Goal: Task Accomplishment & Management: Complete application form

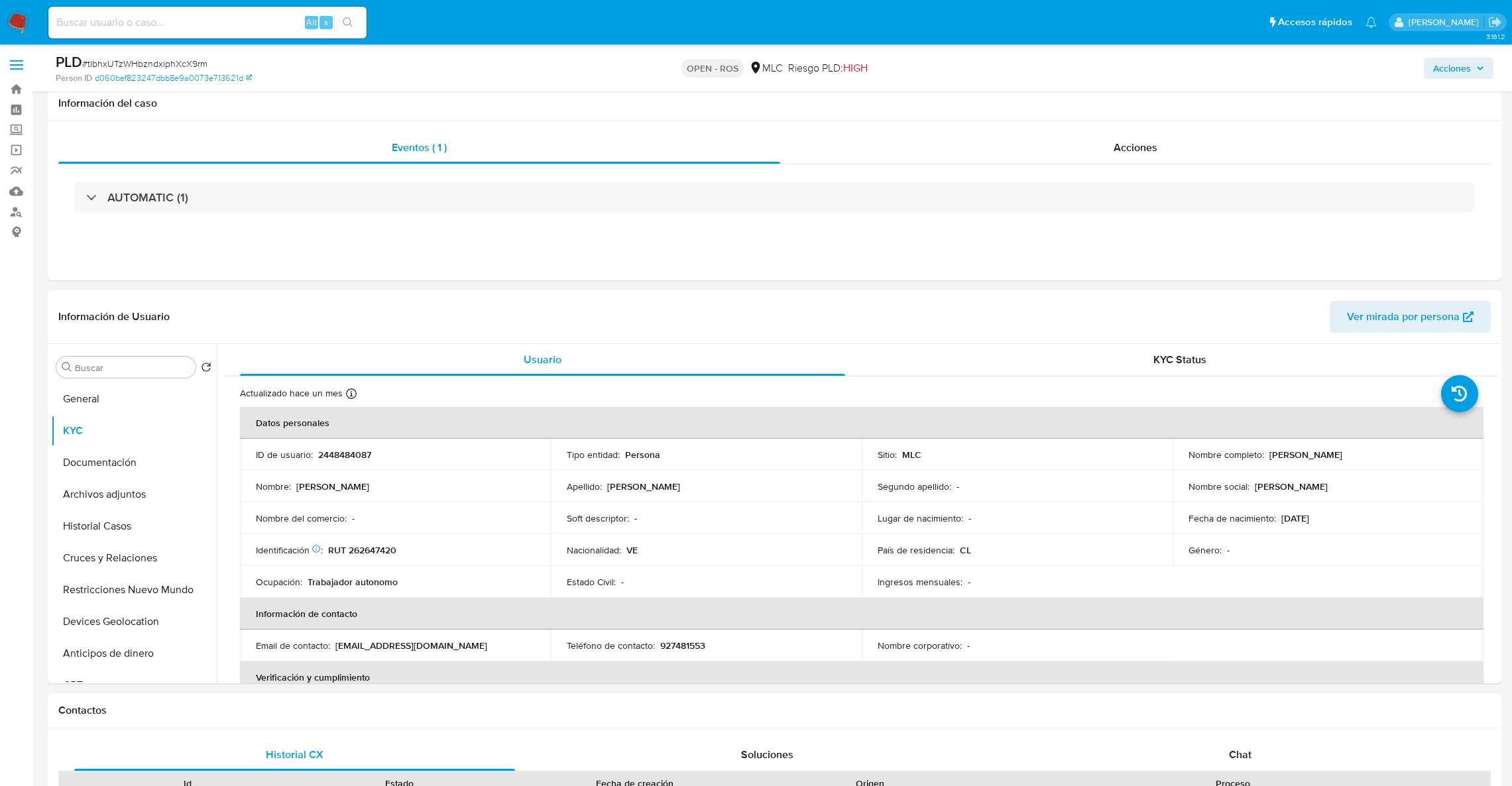
select select "10"
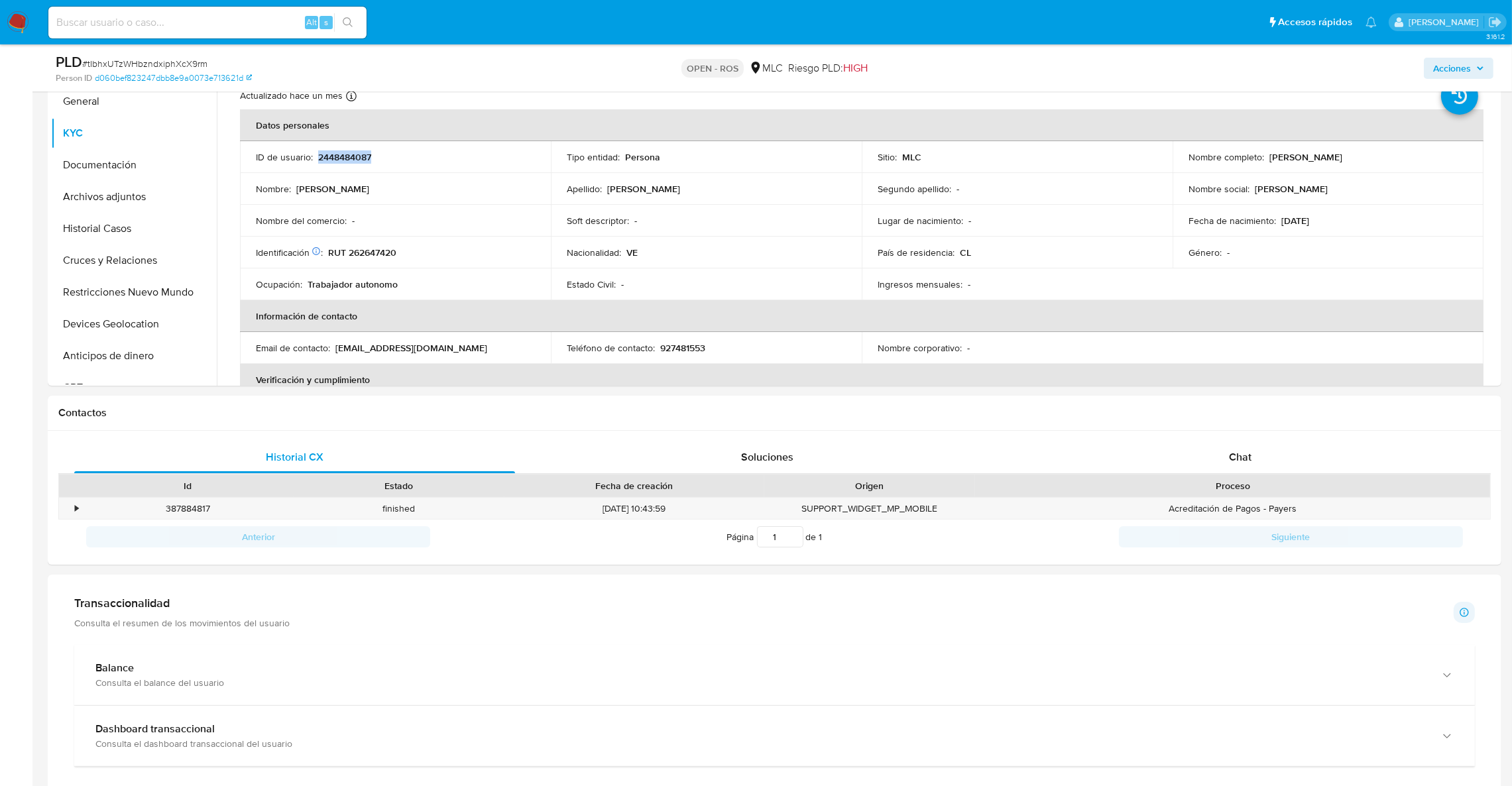
scroll to position [22, 0]
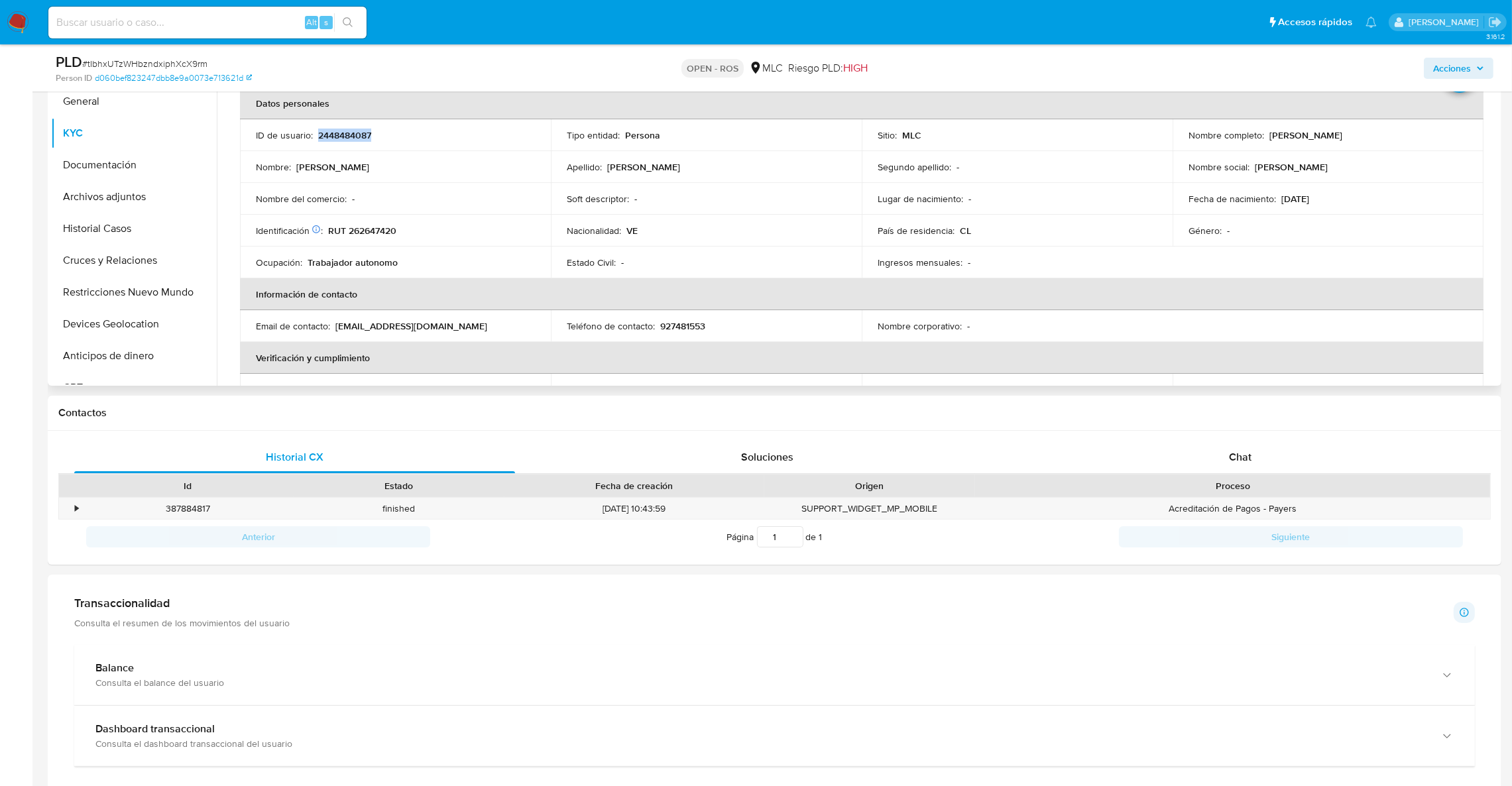
drag, startPoint x: 1264, startPoint y: 139, endPoint x: 1401, endPoint y: 141, distance: 137.0
click at [1401, 141] on td "Nombre completo : Johan Joel Villarroel Molina" at bounding box center [1328, 135] width 311 height 31
copy p "Johan Joel Villarroel Molina"
click at [393, 235] on p "RUT 262647420" at bounding box center [362, 231] width 69 height 12
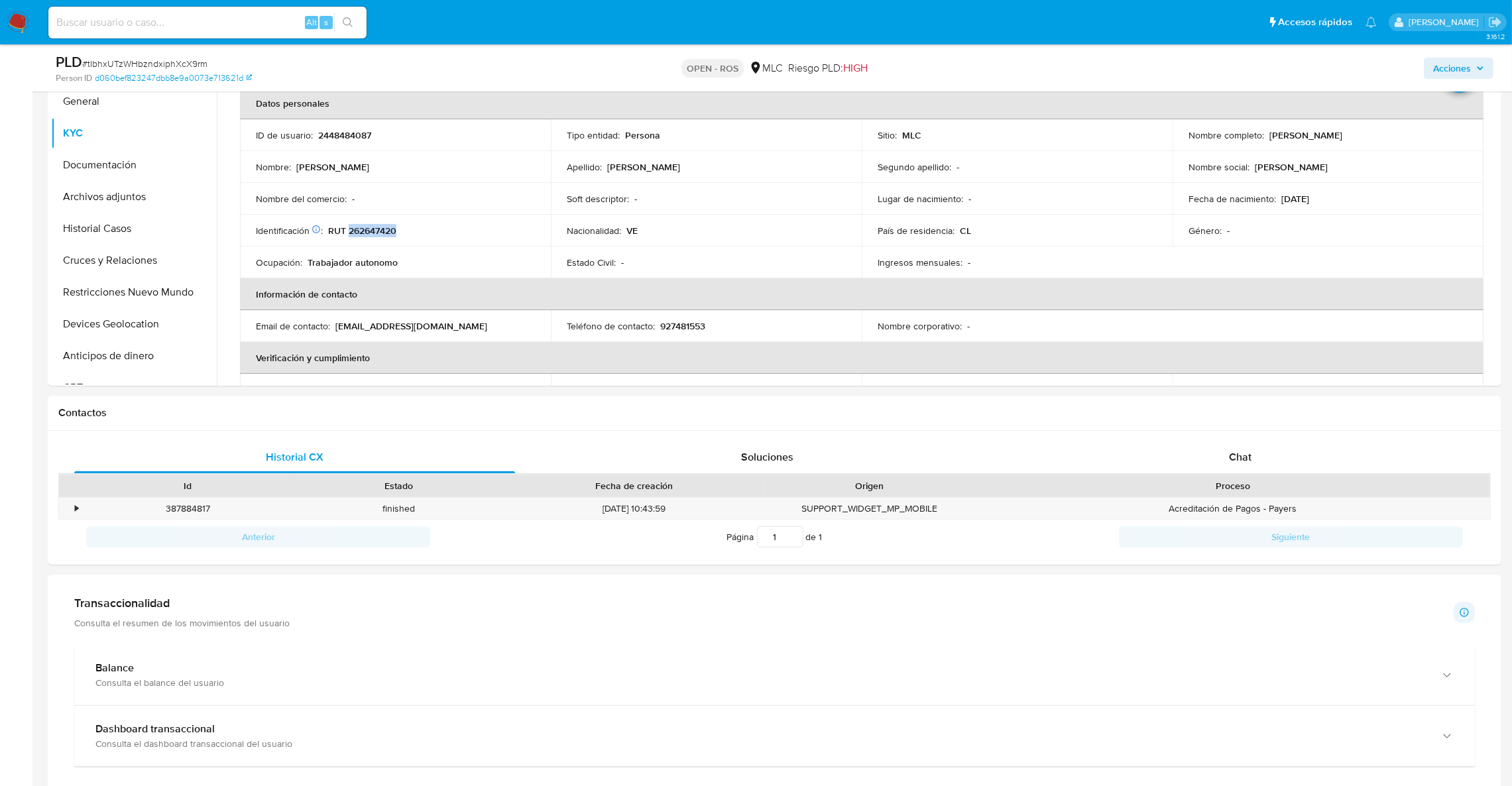
copy p "262647420"
click at [364, 232] on p "RUT 262647420" at bounding box center [362, 231] width 69 height 12
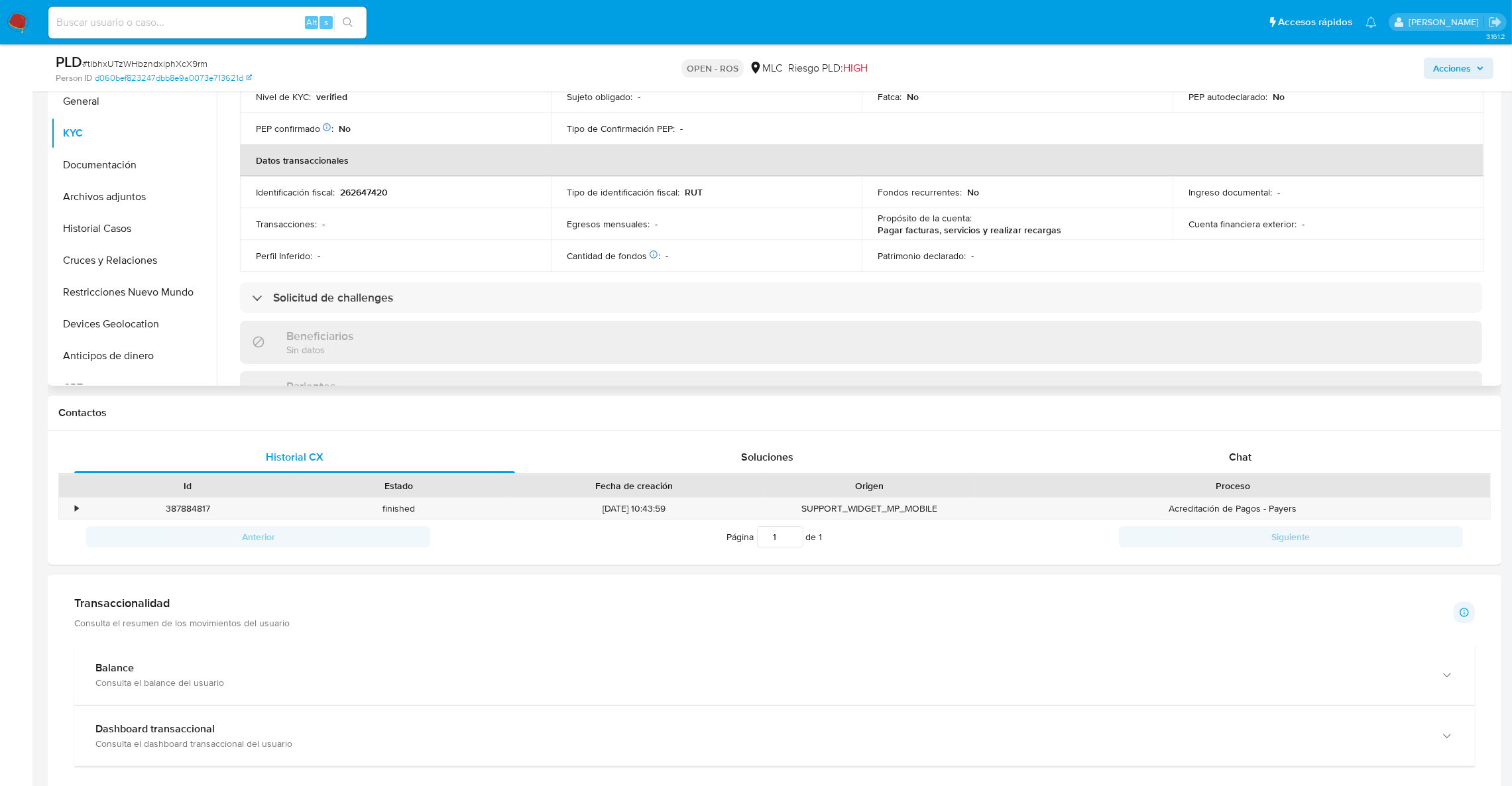
scroll to position [121, 0]
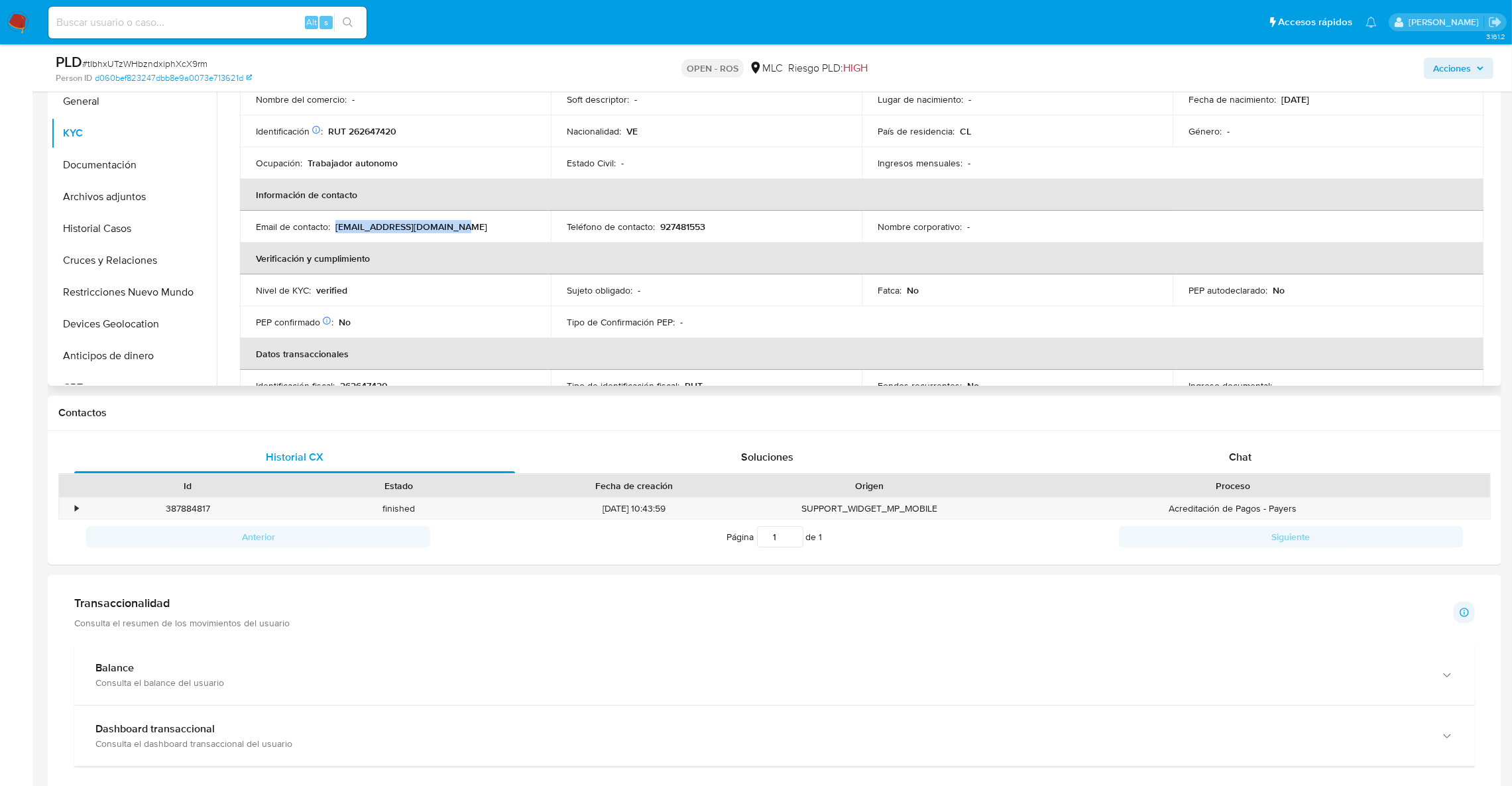
drag, startPoint x: 335, startPoint y: 229, endPoint x: 460, endPoint y: 227, distance: 125.0
click at [460, 227] on div "Email de contacto : josefoncesa5586@gmail.com" at bounding box center [395, 227] width 279 height 12
copy p "josefoncesa5586@gmail.com"
click at [713, 225] on div "Teléfono de contacto : 927481553" at bounding box center [706, 227] width 279 height 12
click at [698, 225] on p "927481553" at bounding box center [683, 227] width 45 height 12
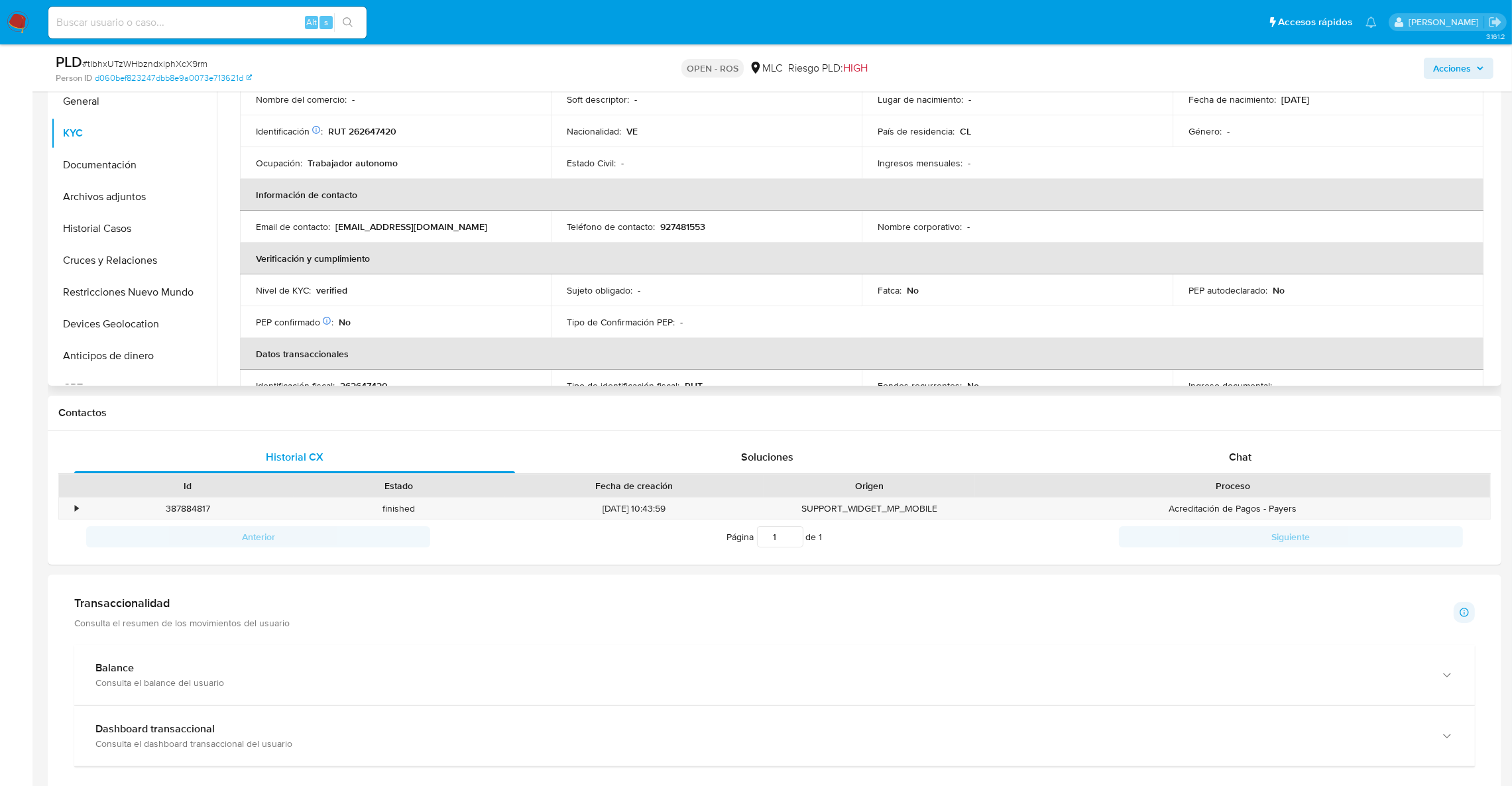
click at [698, 225] on p "927481553" at bounding box center [683, 227] width 45 height 12
copy p "927481553"
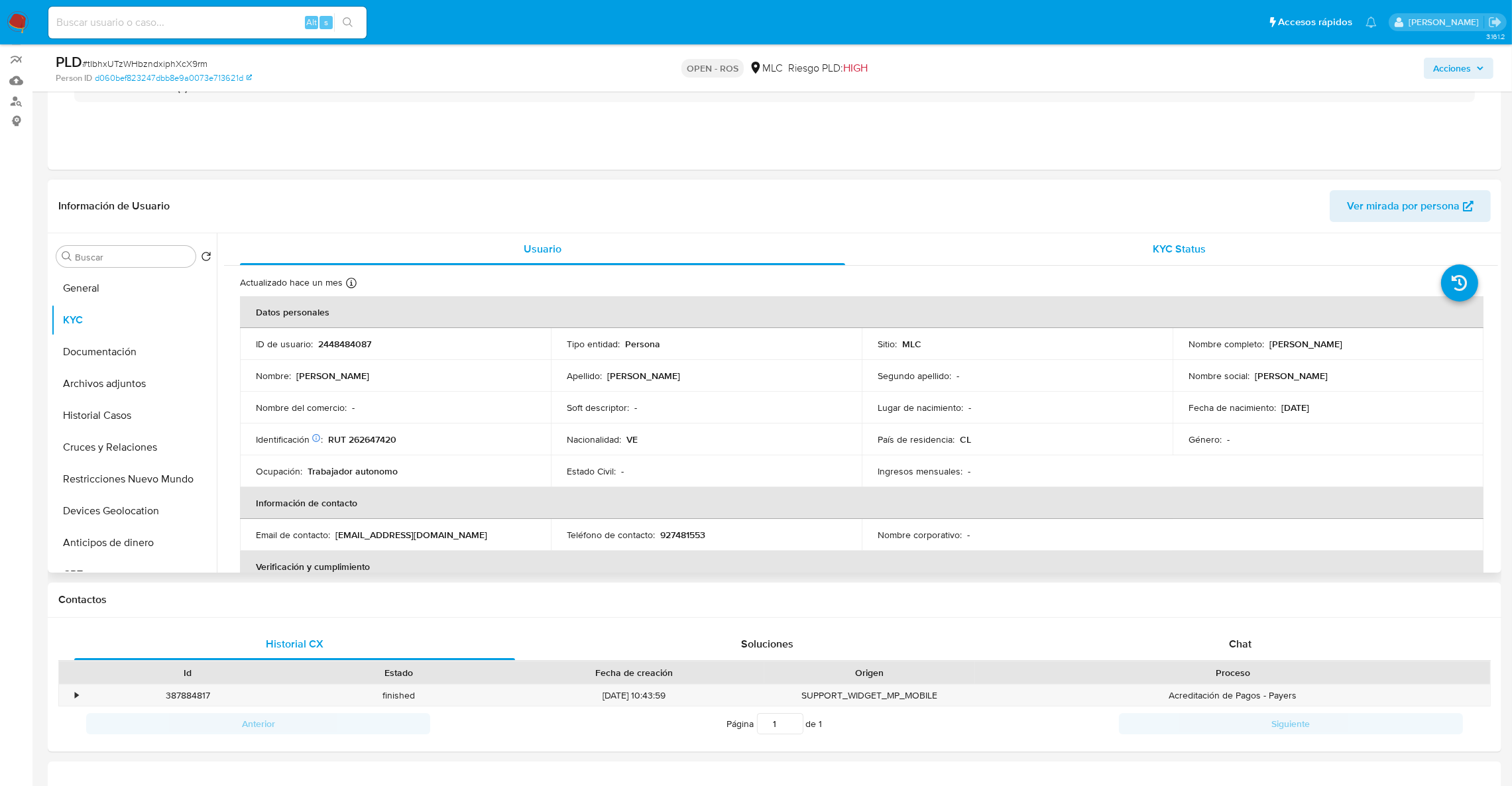
scroll to position [99, 0]
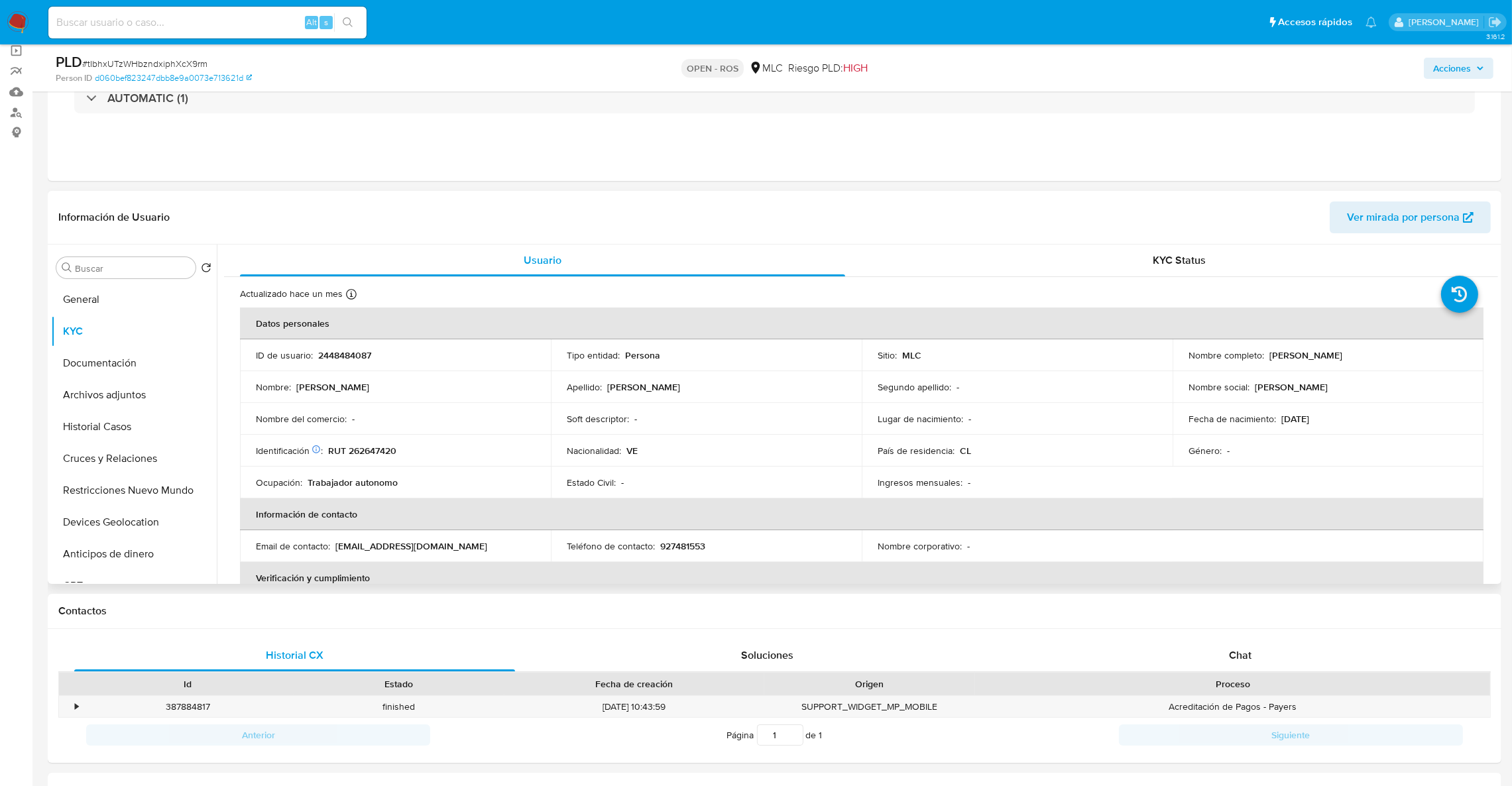
drag, startPoint x: 1267, startPoint y: 358, endPoint x: 1377, endPoint y: 351, distance: 110.2
click at [1343, 350] on p "Johan Joel Villarroel Molina" at bounding box center [1306, 355] width 73 height 12
drag, startPoint x: 1379, startPoint y: 352, endPoint x: 1267, endPoint y: 360, distance: 112.3
click at [1269, 360] on p "Johan Joel Villarroel Molina" at bounding box center [1306, 355] width 73 height 12
drag, startPoint x: 1267, startPoint y: 364, endPoint x: 1311, endPoint y: 340, distance: 50.1
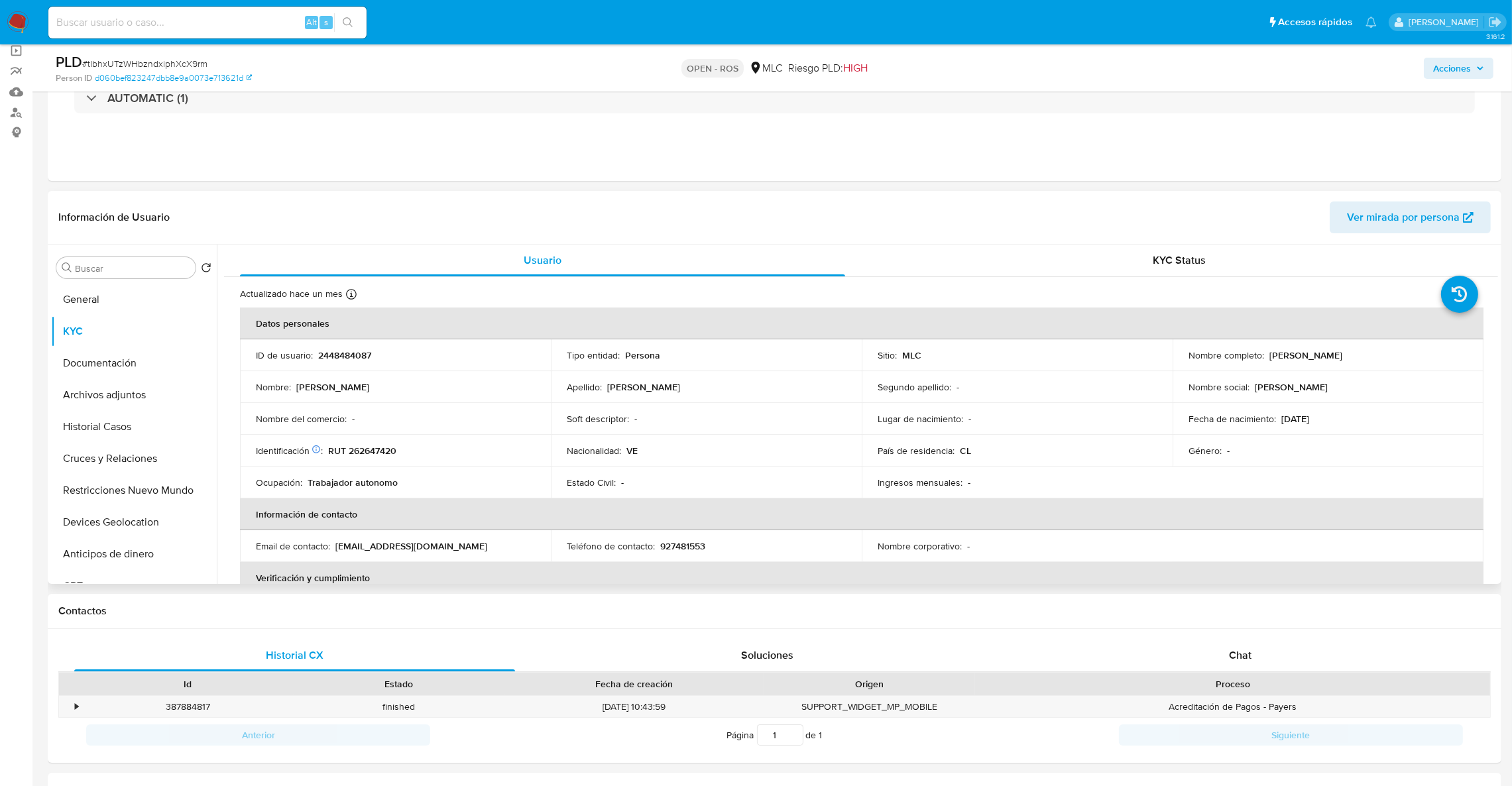
click at [1311, 340] on table "Datos personales ID de usuario : 2448484087 Tipo entidad : Persona Sitio : MLC …" at bounding box center [862, 546] width 1243 height 477
drag, startPoint x: 1395, startPoint y: 364, endPoint x: 1263, endPoint y: 360, distance: 132.1
click at [1263, 360] on td "Nombre completo : Johan Joel Villarroel Molina" at bounding box center [1328, 355] width 311 height 31
copy div "Johan Joel Villarroel Molina"
click at [379, 452] on p "RUT 262647420" at bounding box center [362, 451] width 69 height 12
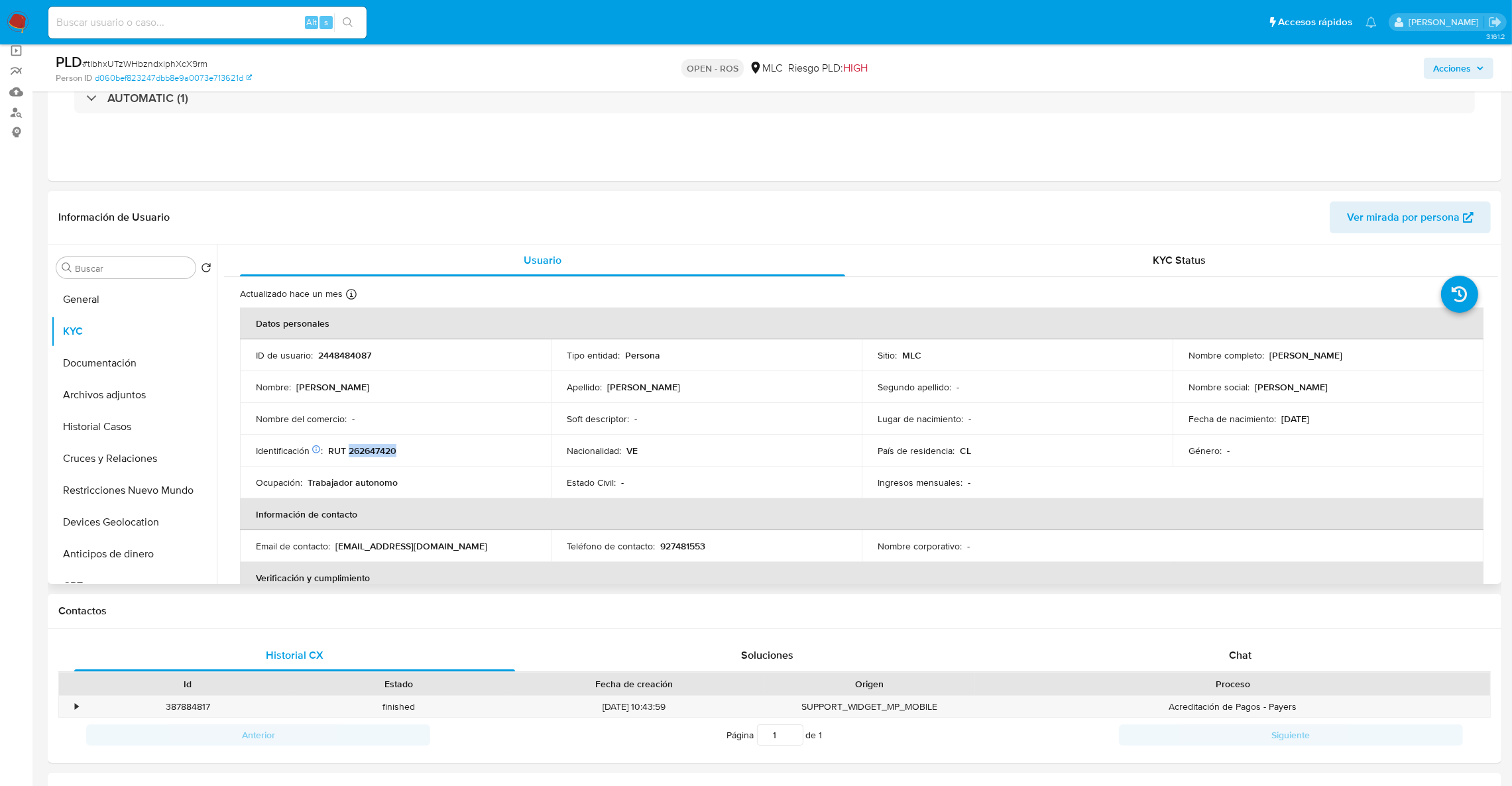
click at [379, 452] on p "RUT 262647420" at bounding box center [362, 451] width 69 height 12
copy p "262647420"
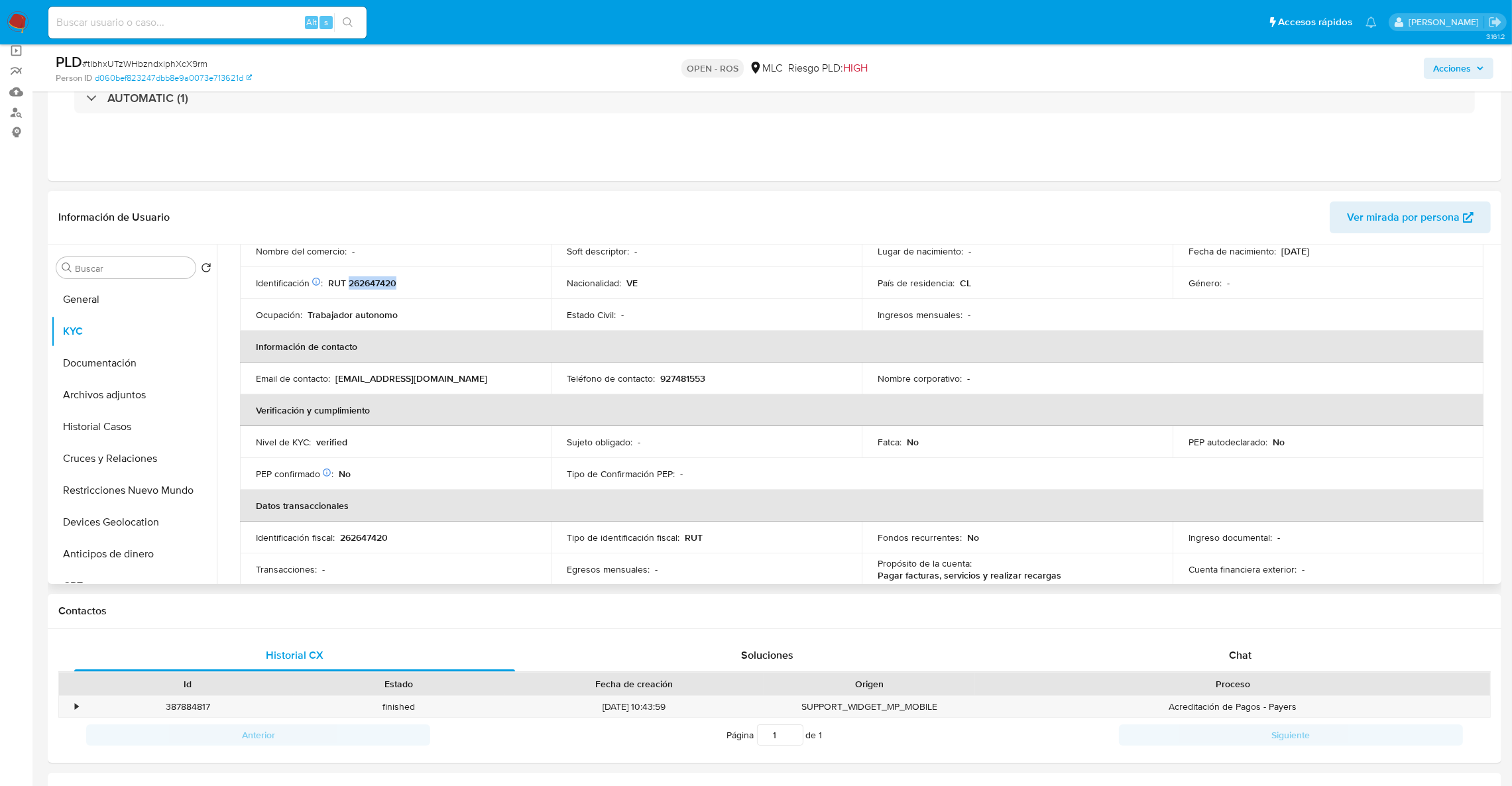
scroll to position [199, 0]
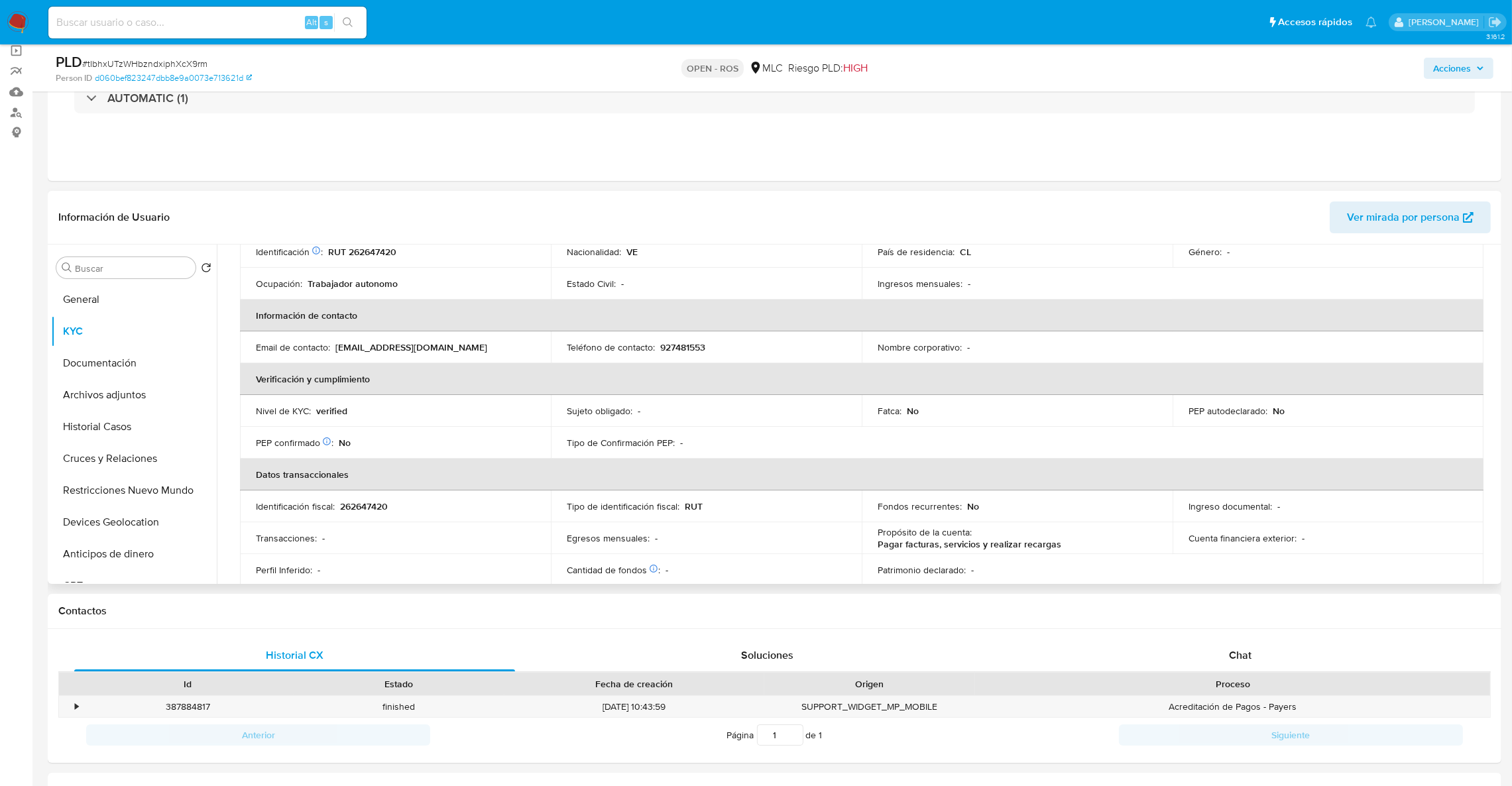
click at [336, 348] on p "josefoncesa5586@gmail.com" at bounding box center [411, 347] width 152 height 12
drag, startPoint x: 332, startPoint y: 348, endPoint x: 463, endPoint y: 351, distance: 131.0
click at [475, 351] on div "Email de contacto : josefoncesa5586@gmail.com" at bounding box center [395, 347] width 279 height 12
copy div "josefoncesa5586@gmail.com"
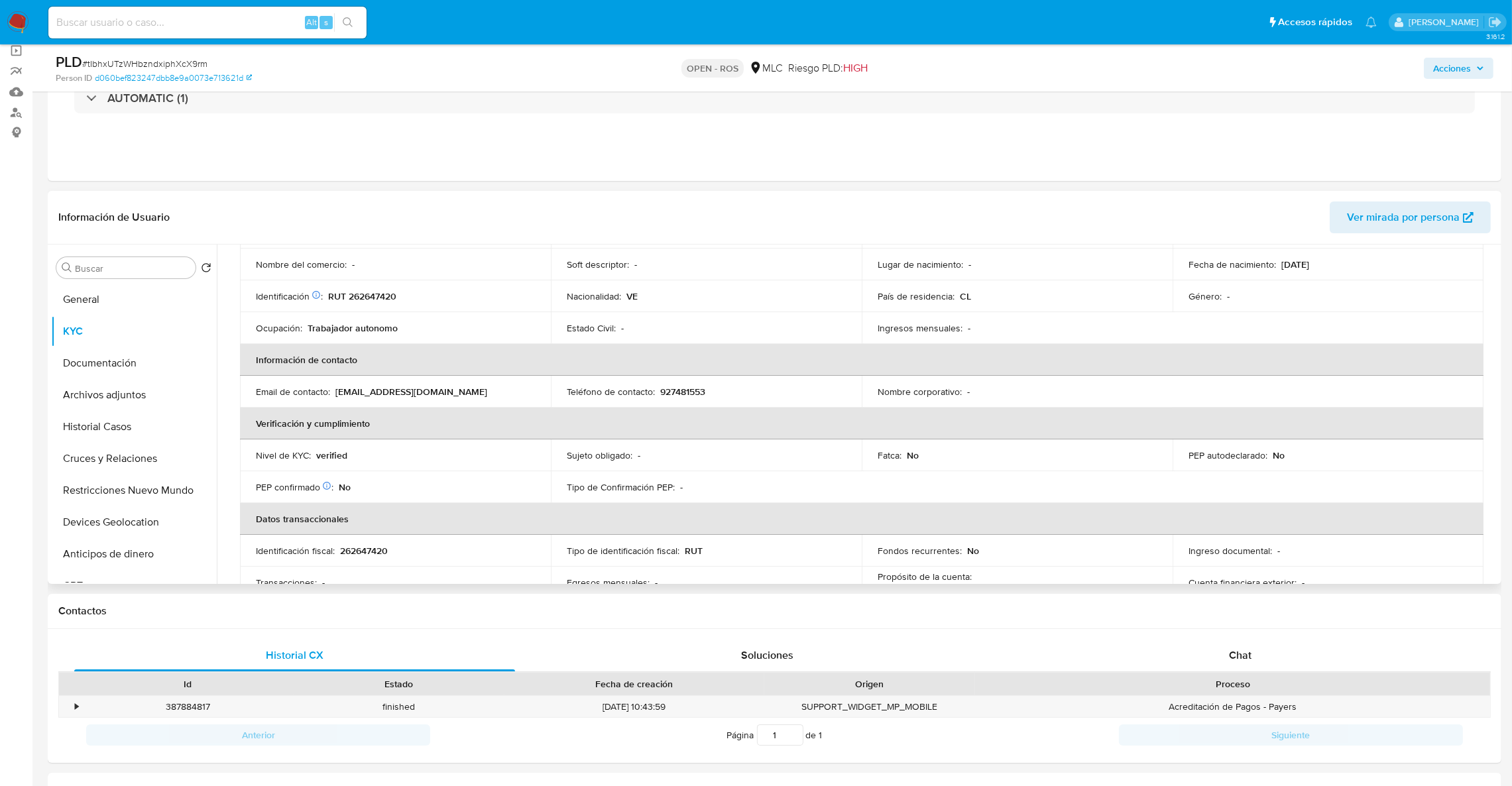
scroll to position [121, 0]
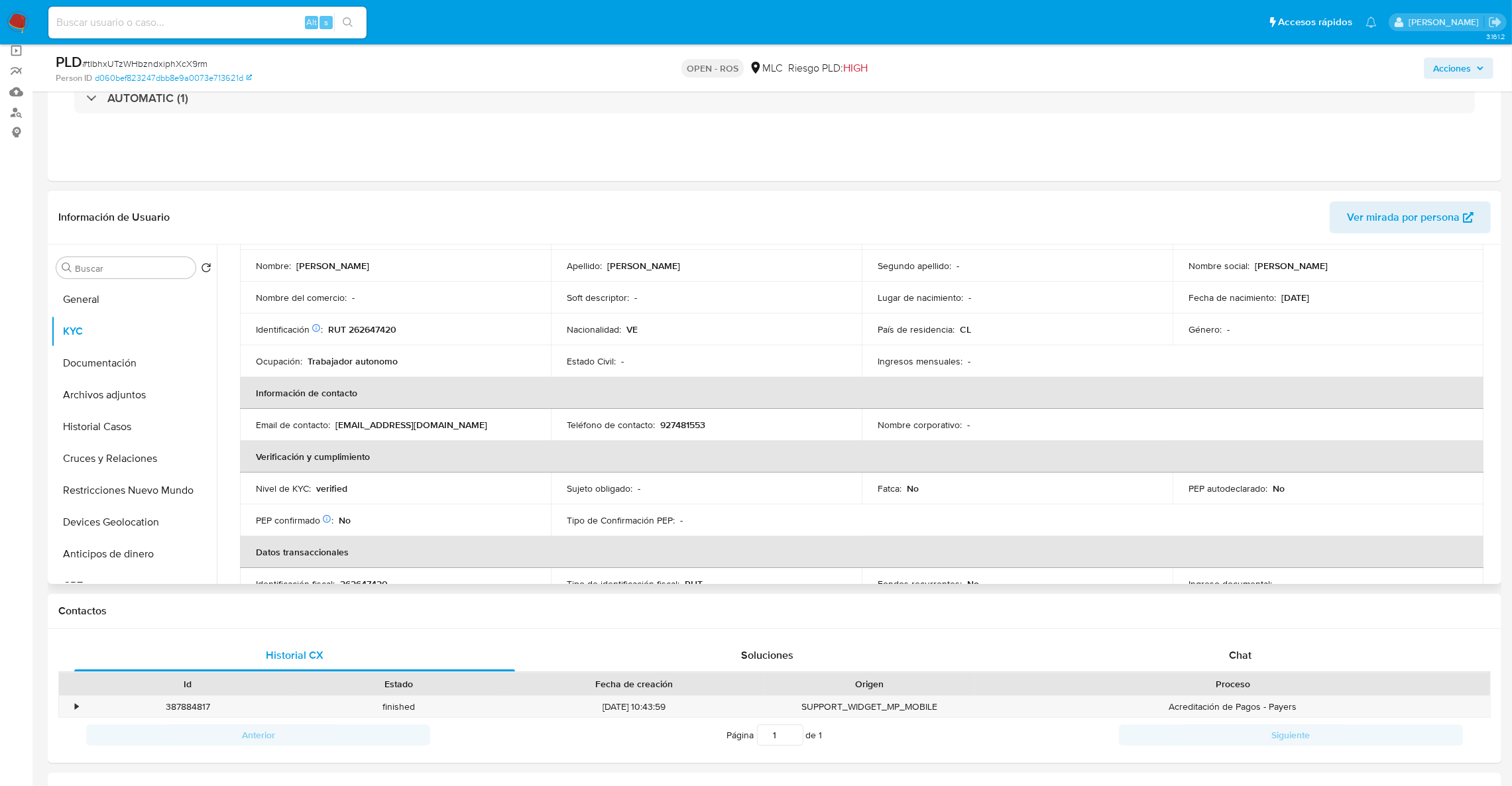
click at [675, 427] on p "927481553" at bounding box center [683, 425] width 45 height 12
copy p "927481553"
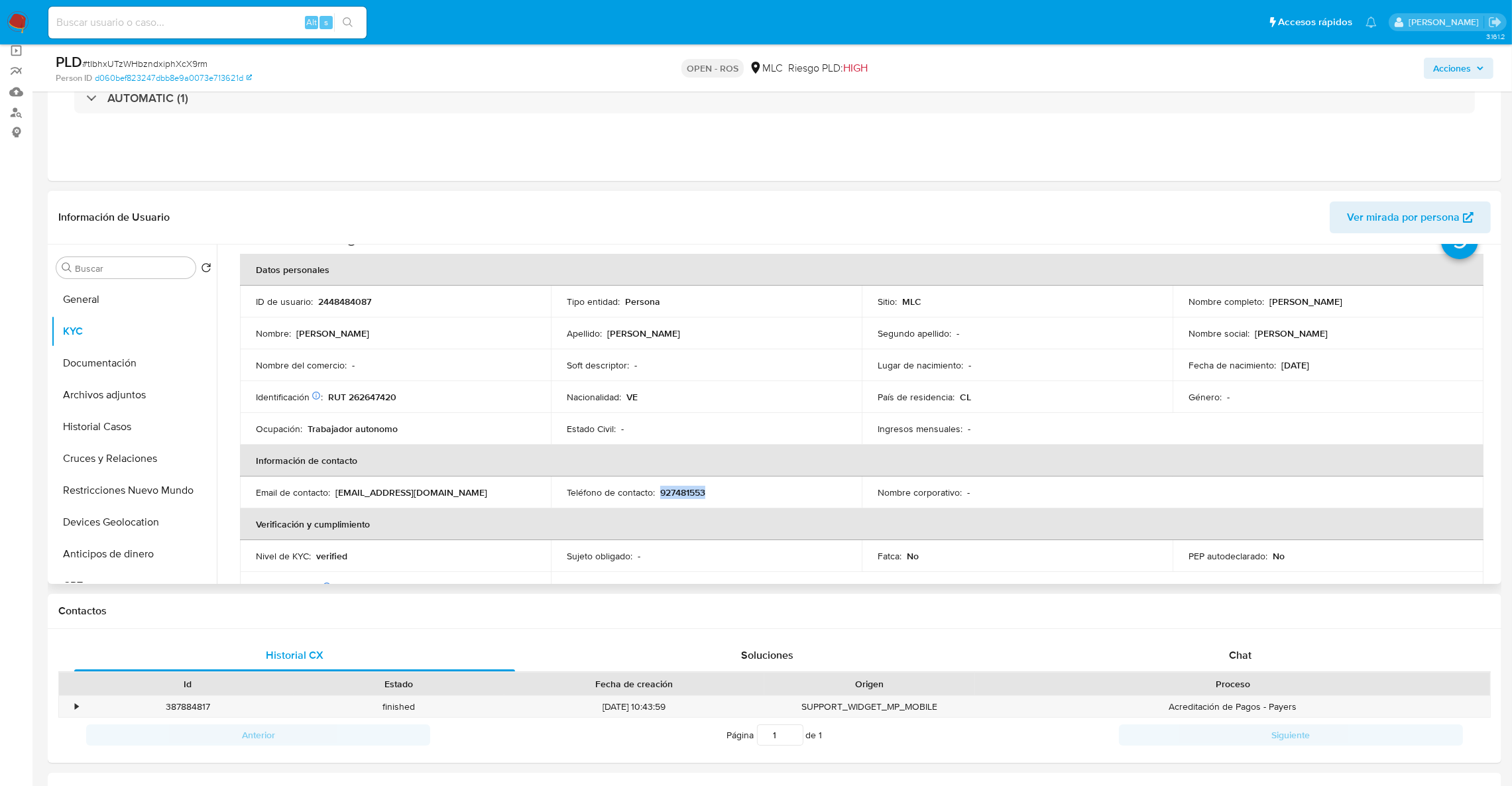
scroll to position [22, 0]
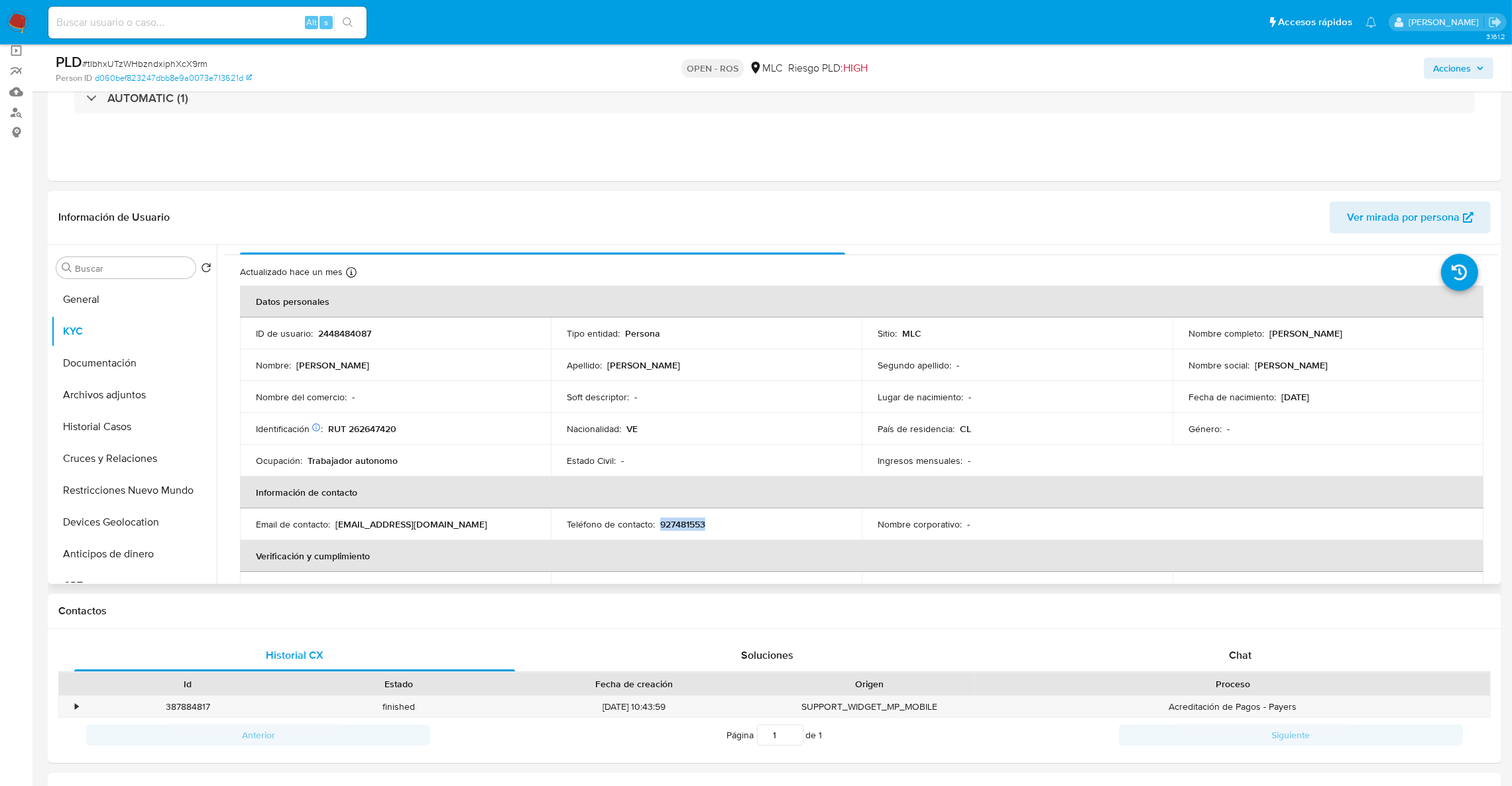
drag, startPoint x: 1268, startPoint y: 335, endPoint x: 1397, endPoint y: 335, distance: 129.0
click at [1397, 335] on div "Nombre completo : Johan Joel Villarroel Molina" at bounding box center [1328, 333] width 279 height 12
click at [1382, 335] on div "Nombre completo : Johan Joel Villarroel Molina" at bounding box center [1328, 333] width 279 height 12
drag, startPoint x: 1339, startPoint y: 335, endPoint x: 1268, endPoint y: 331, distance: 71.1
click at [1268, 331] on div "Nombre completo : Johan Joel Villarroel Molina" at bounding box center [1328, 333] width 279 height 12
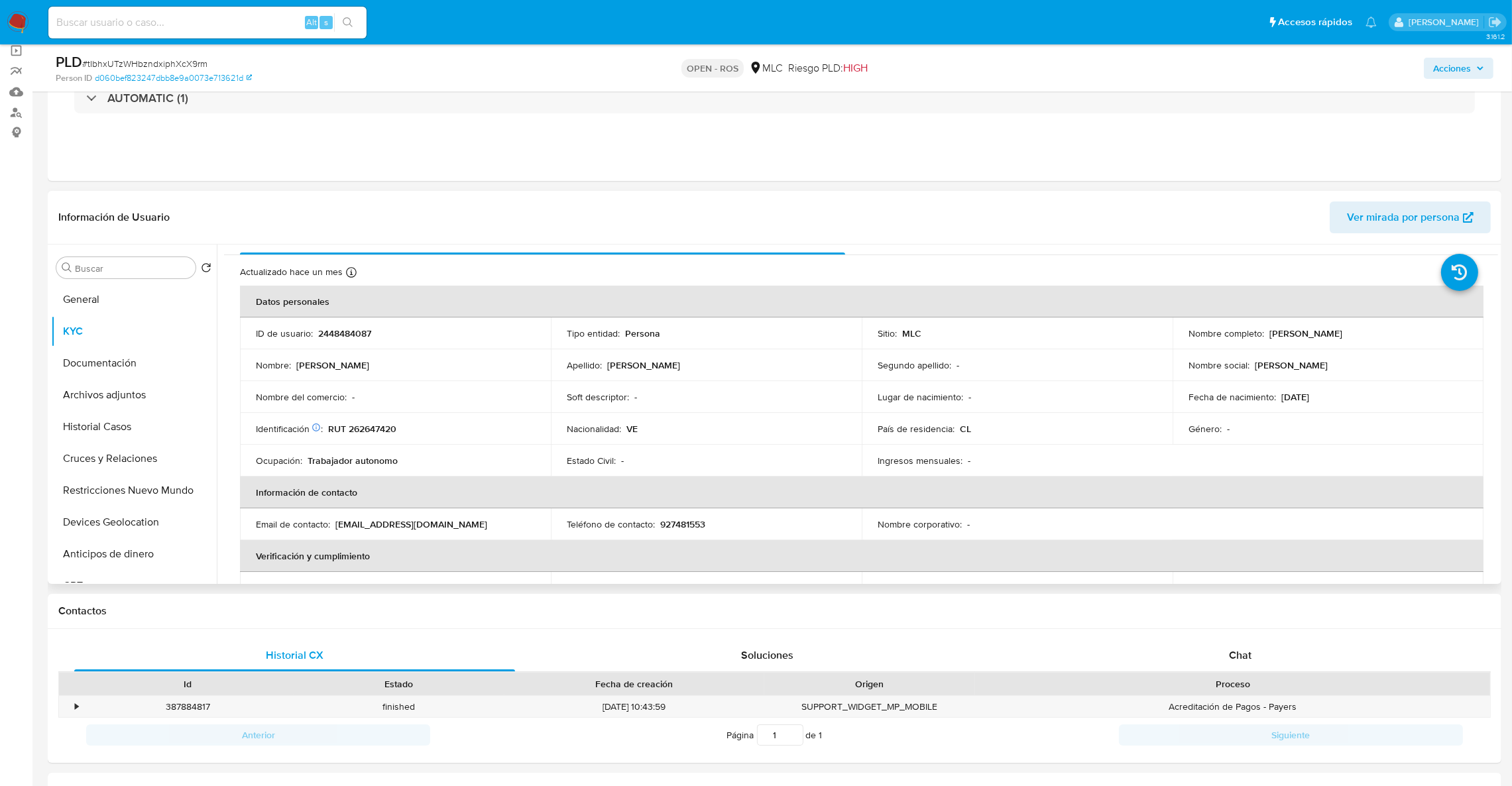
copy p "ohan Joel Villarroel Molina"
click at [373, 437] on td "Identificación Nº de serie: 603176768 : RUT 262647420" at bounding box center [396, 428] width 311 height 31
click at [371, 432] on p "RUT 262647420" at bounding box center [362, 428] width 69 height 12
copy p "262647420"
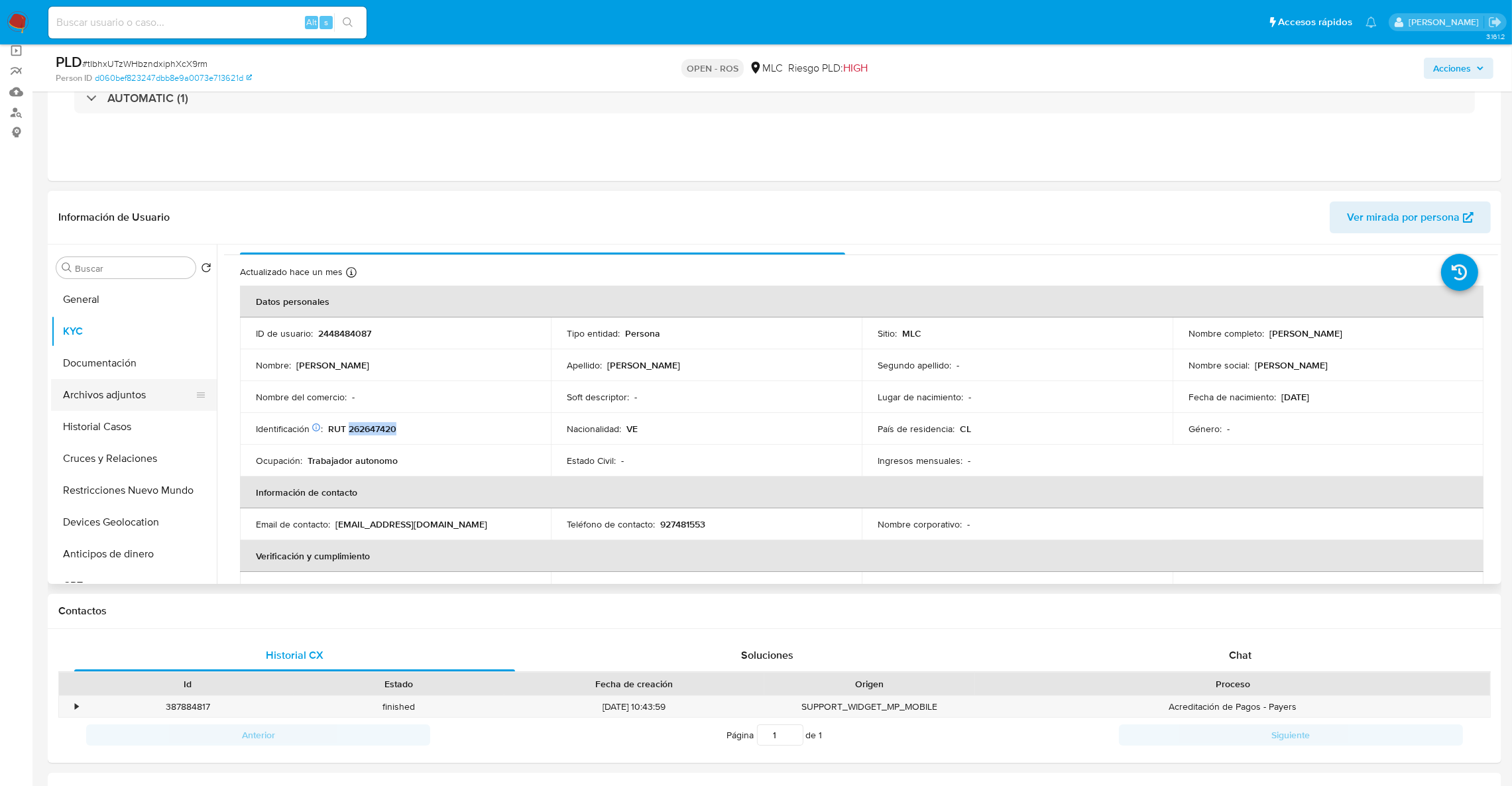
drag, startPoint x: 101, startPoint y: 400, endPoint x: 81, endPoint y: 405, distance: 20.6
click at [88, 401] on button "Archivos adjuntos" at bounding box center [128, 394] width 155 height 31
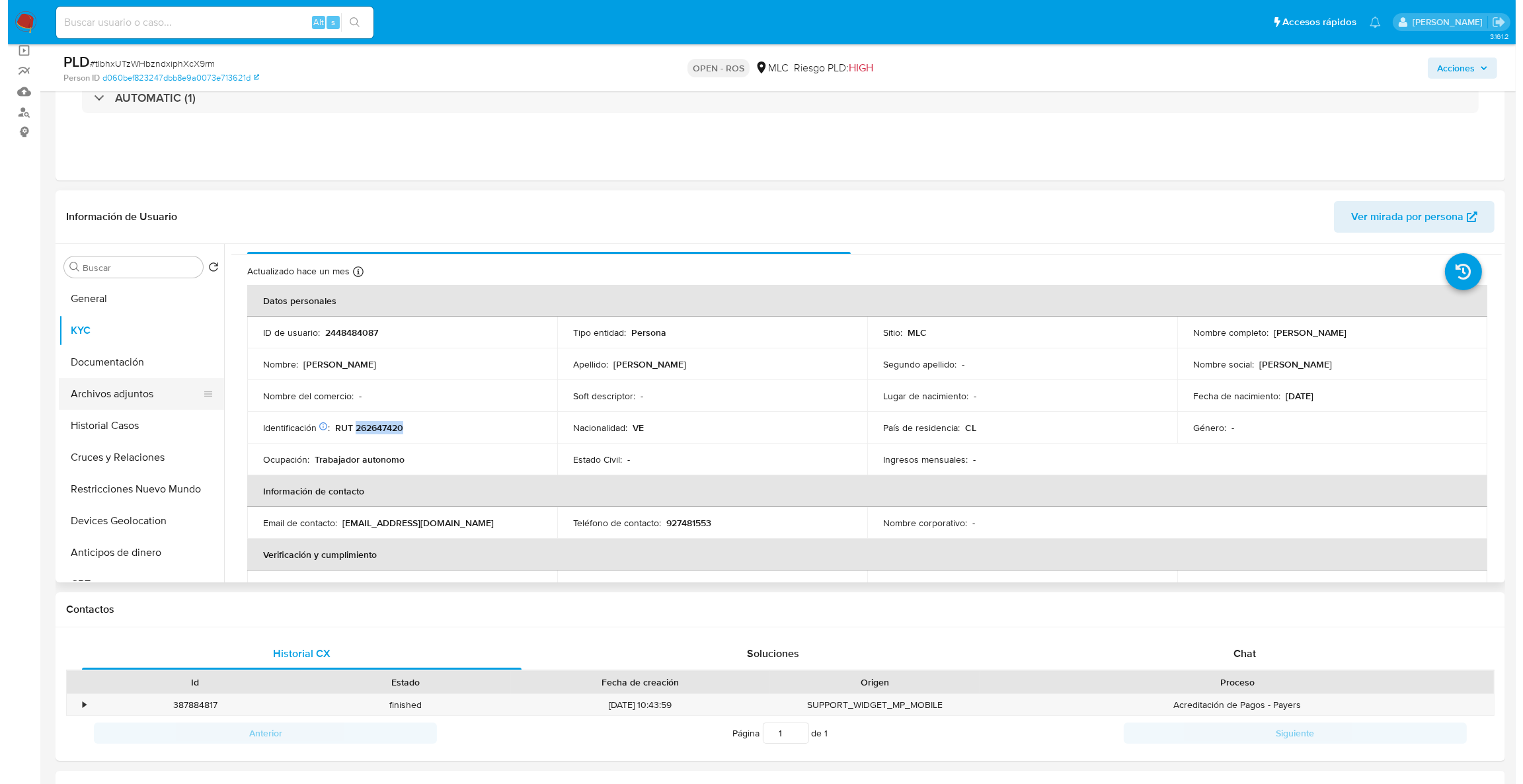
scroll to position [0, 0]
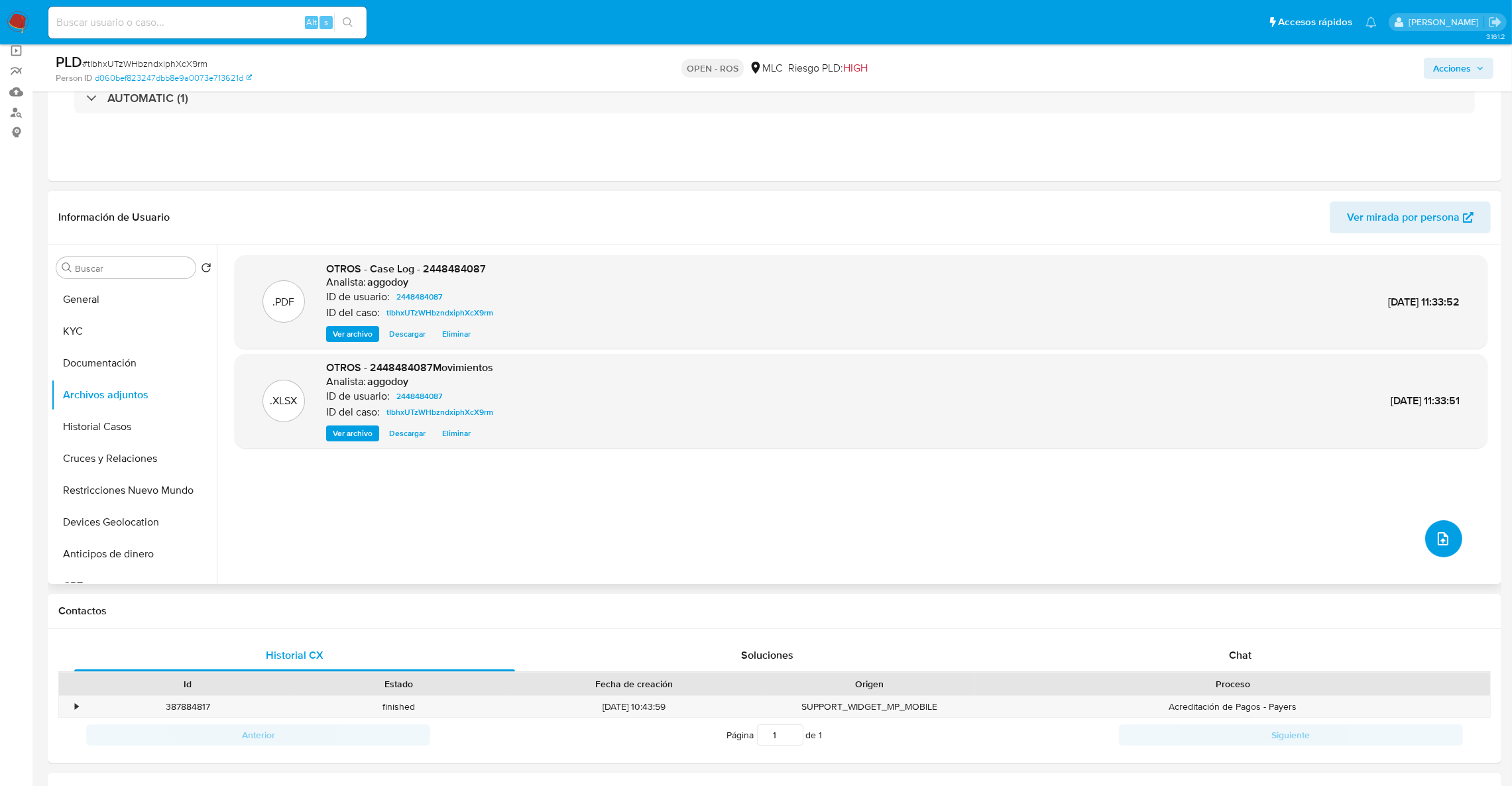
click at [1435, 534] on icon "upload-file" at bounding box center [1443, 539] width 16 height 16
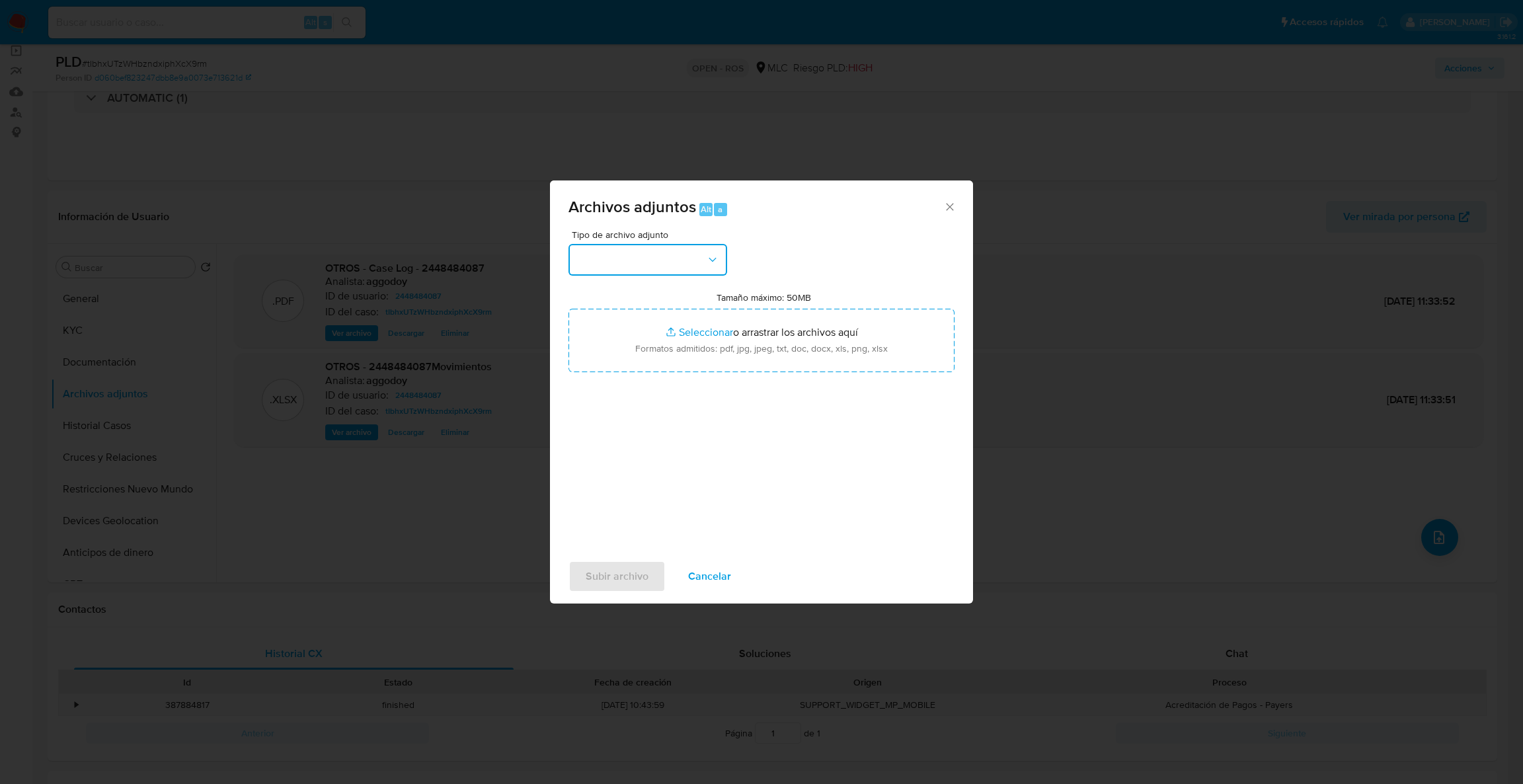
click at [662, 273] on button "button" at bounding box center [647, 259] width 158 height 31
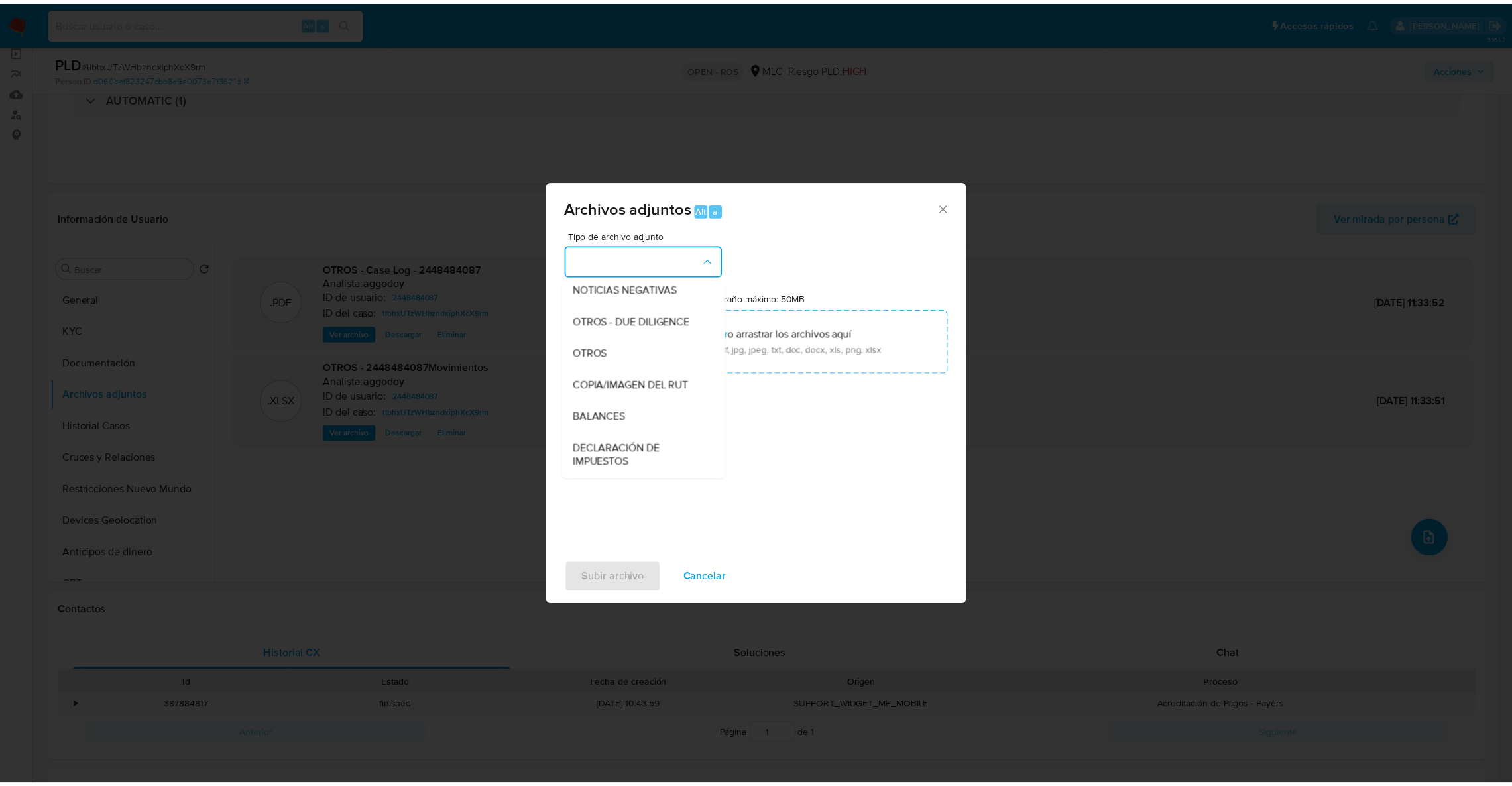
scroll to position [210, 0]
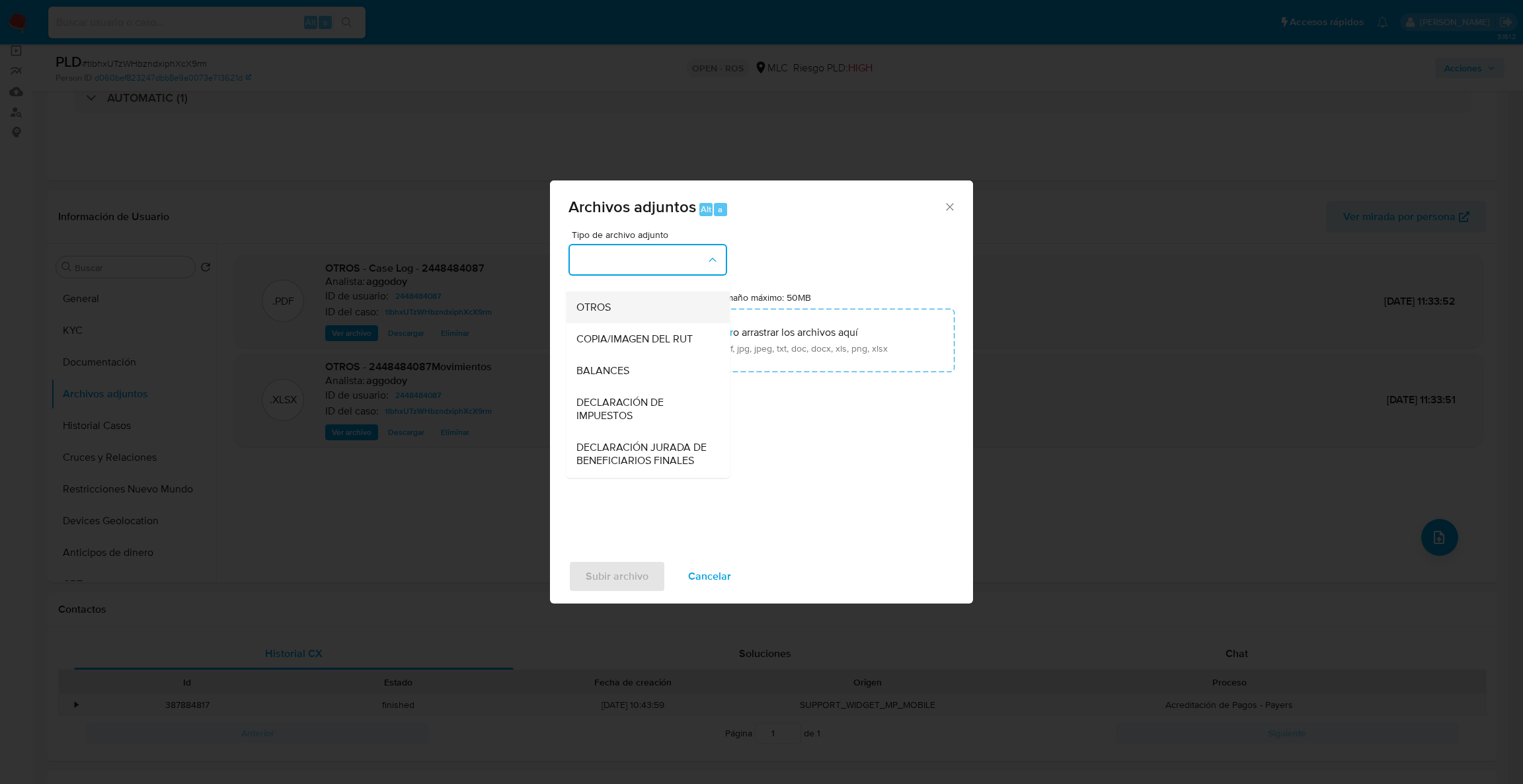
click at [610, 314] on span "OTROS" at bounding box center [593, 307] width 35 height 13
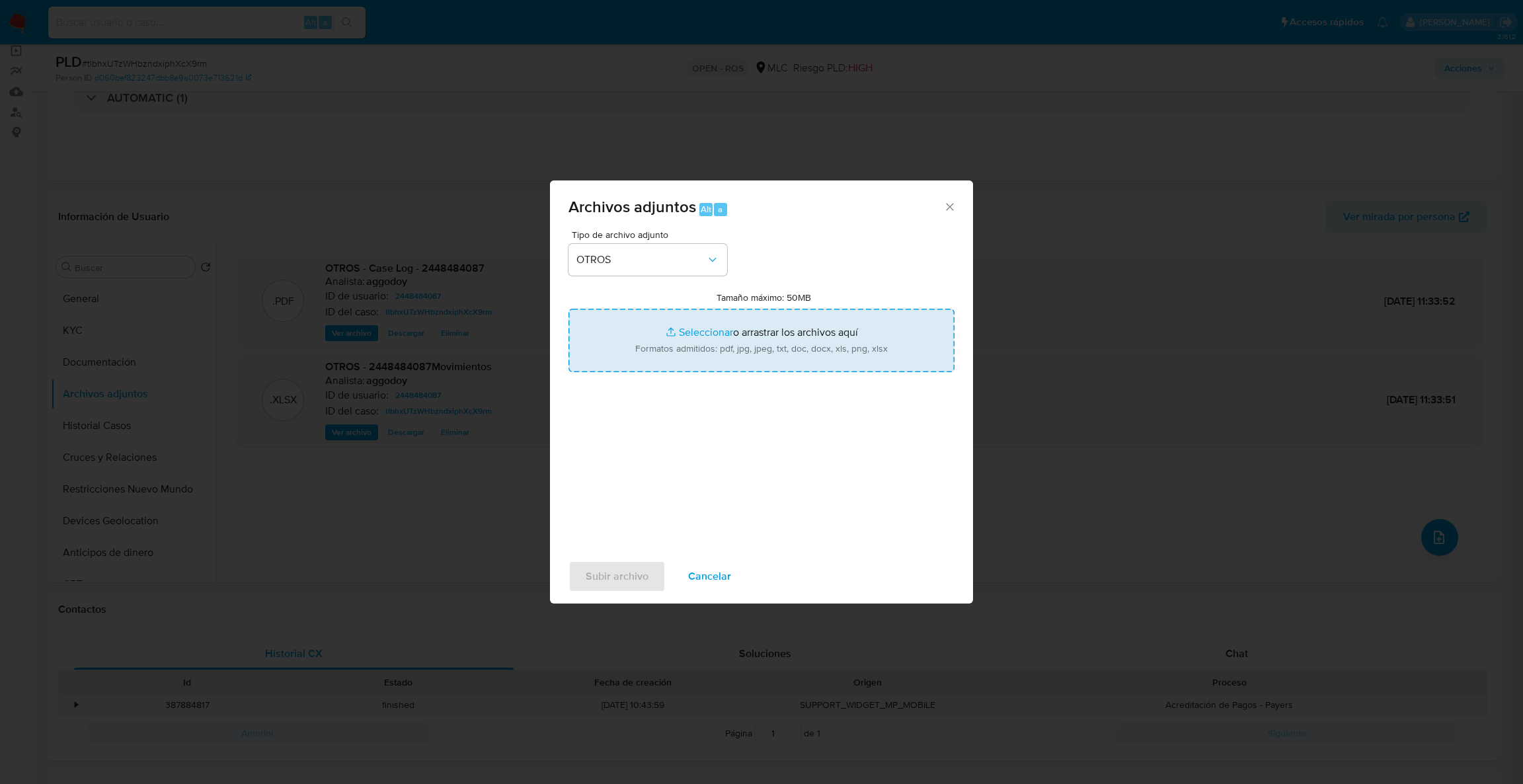
click at [612, 327] on input "Tamaño máximo: 50MB Seleccionar archivos" at bounding box center [762, 340] width 386 height 64
type input "C:\fakepath\UAF #1313.pdf"
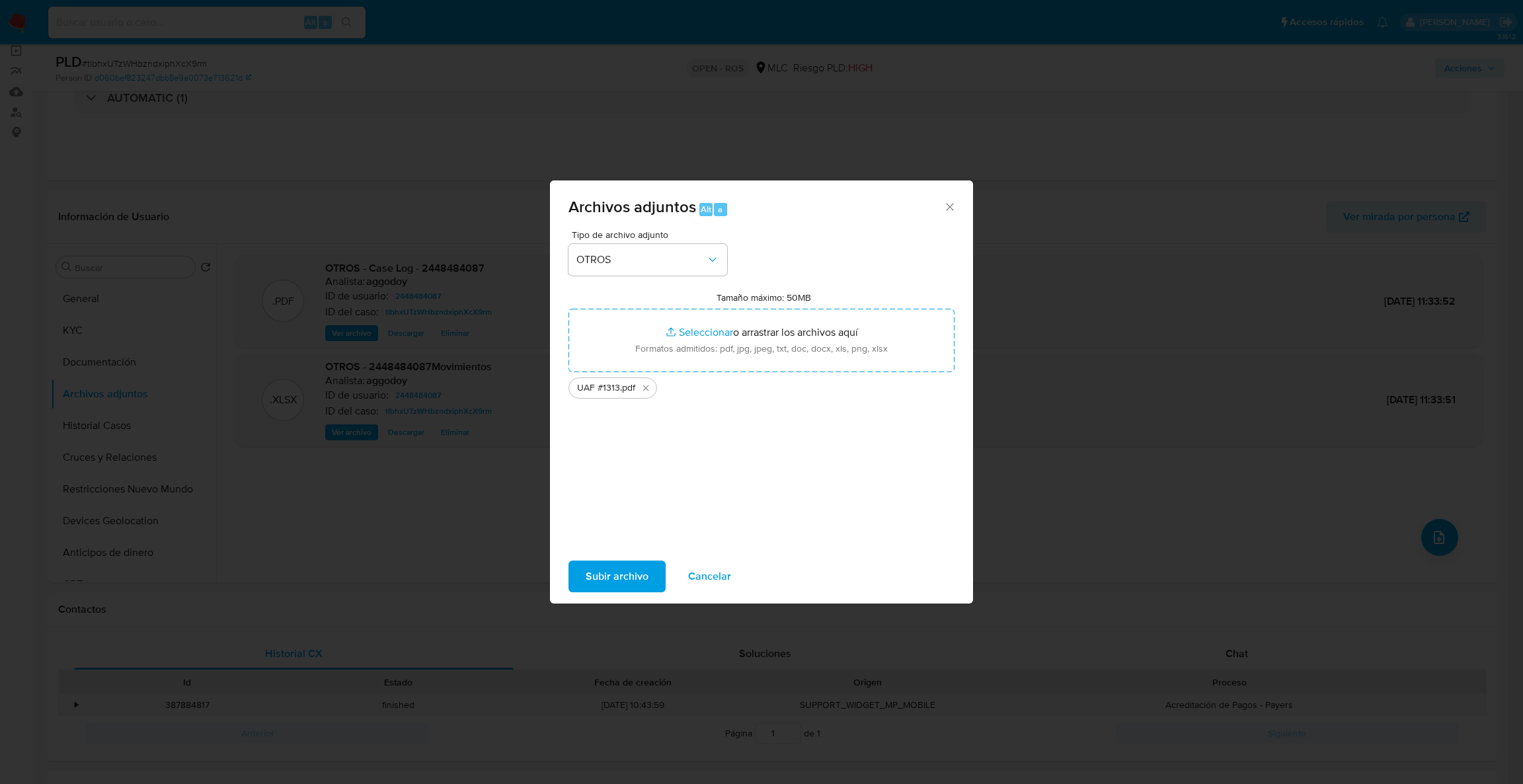
click at [634, 581] on span "Subir archivo" at bounding box center [617, 577] width 63 height 29
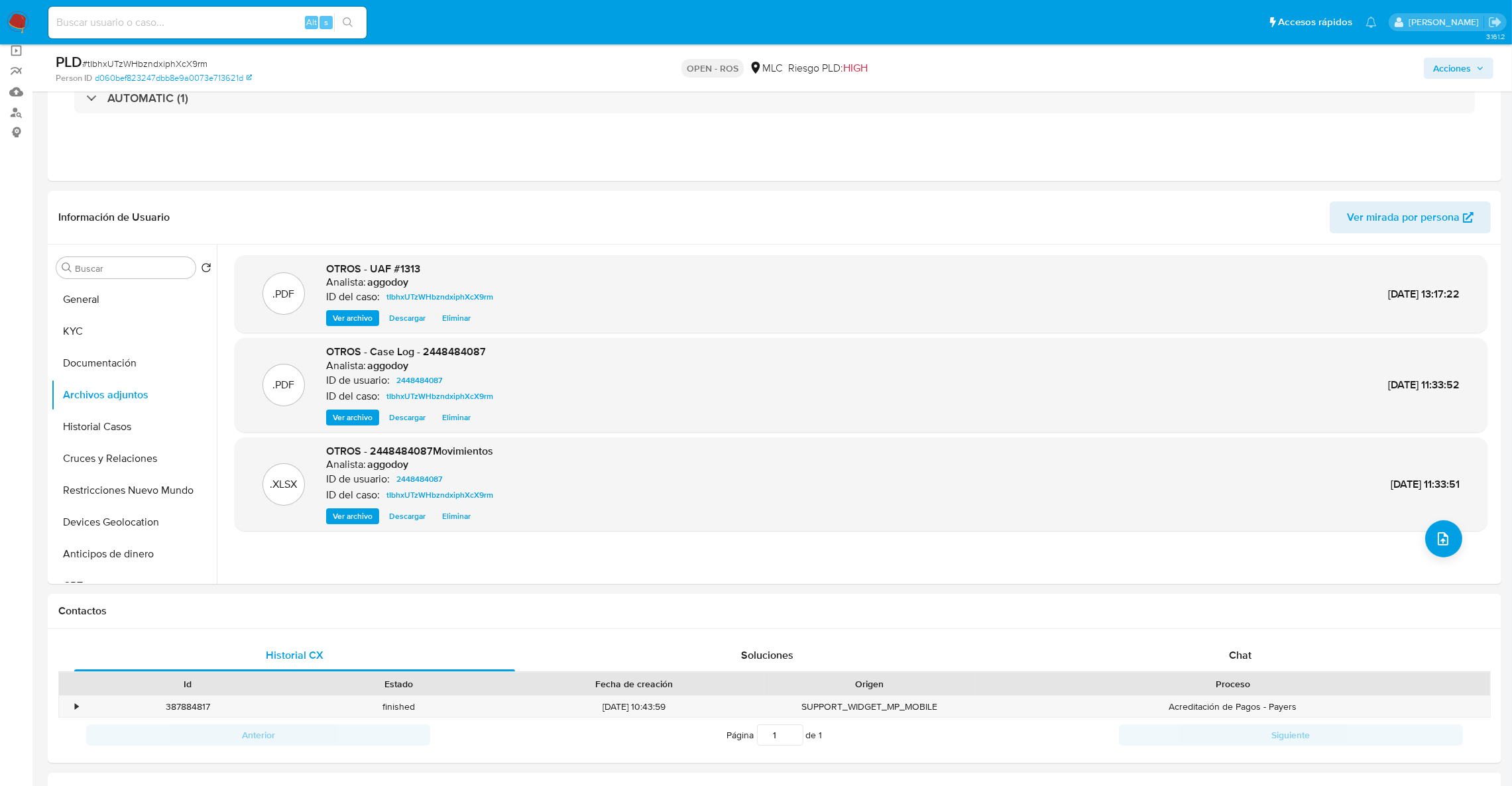
click at [1477, 65] on icon "button" at bounding box center [1481, 69] width 8 height 8
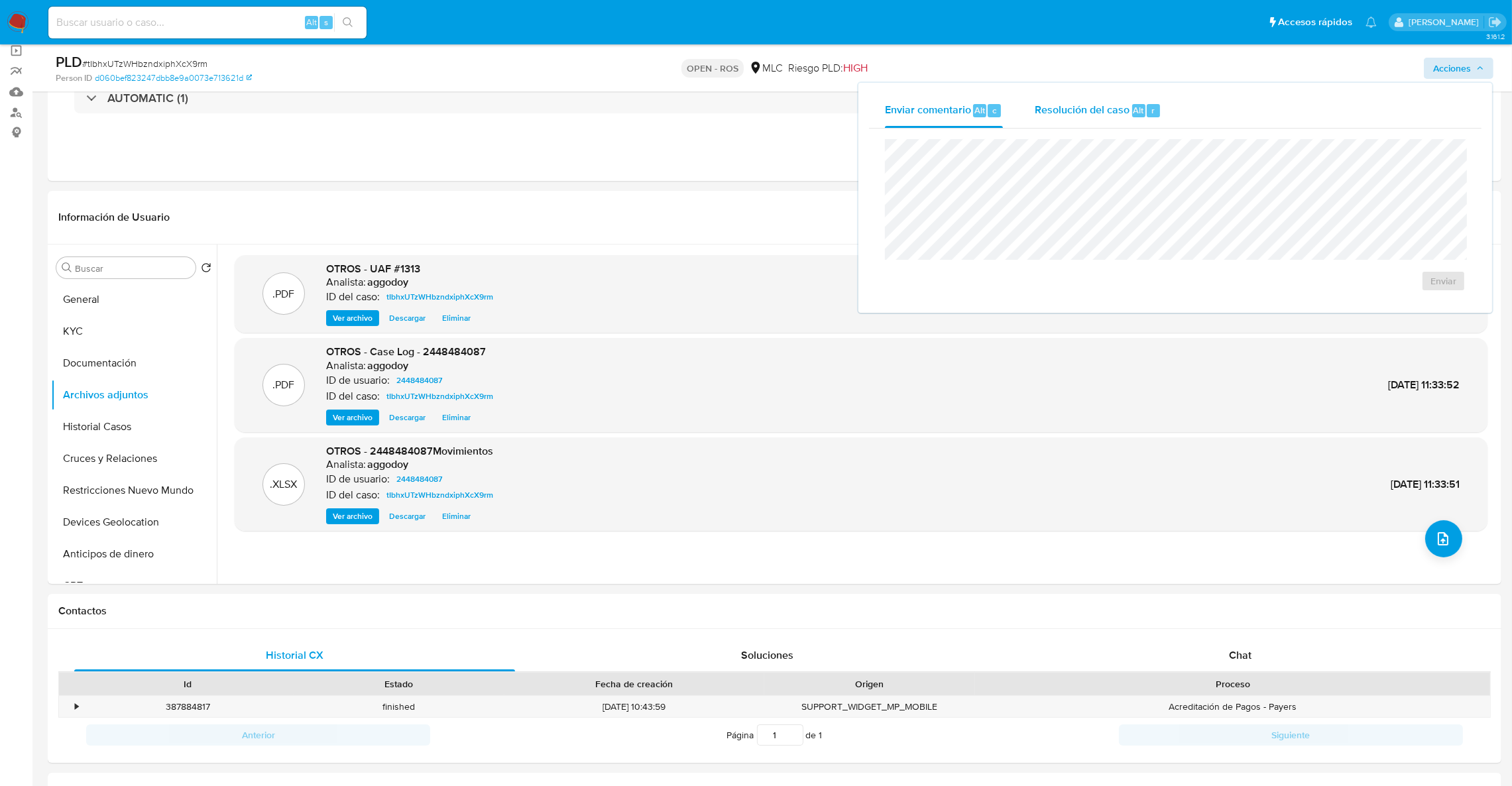
click at [1052, 119] on div "Resolución del caso Alt r" at bounding box center [1098, 110] width 127 height 35
click at [1427, 302] on span "ROS" at bounding box center [1405, 294] width 65 height 29
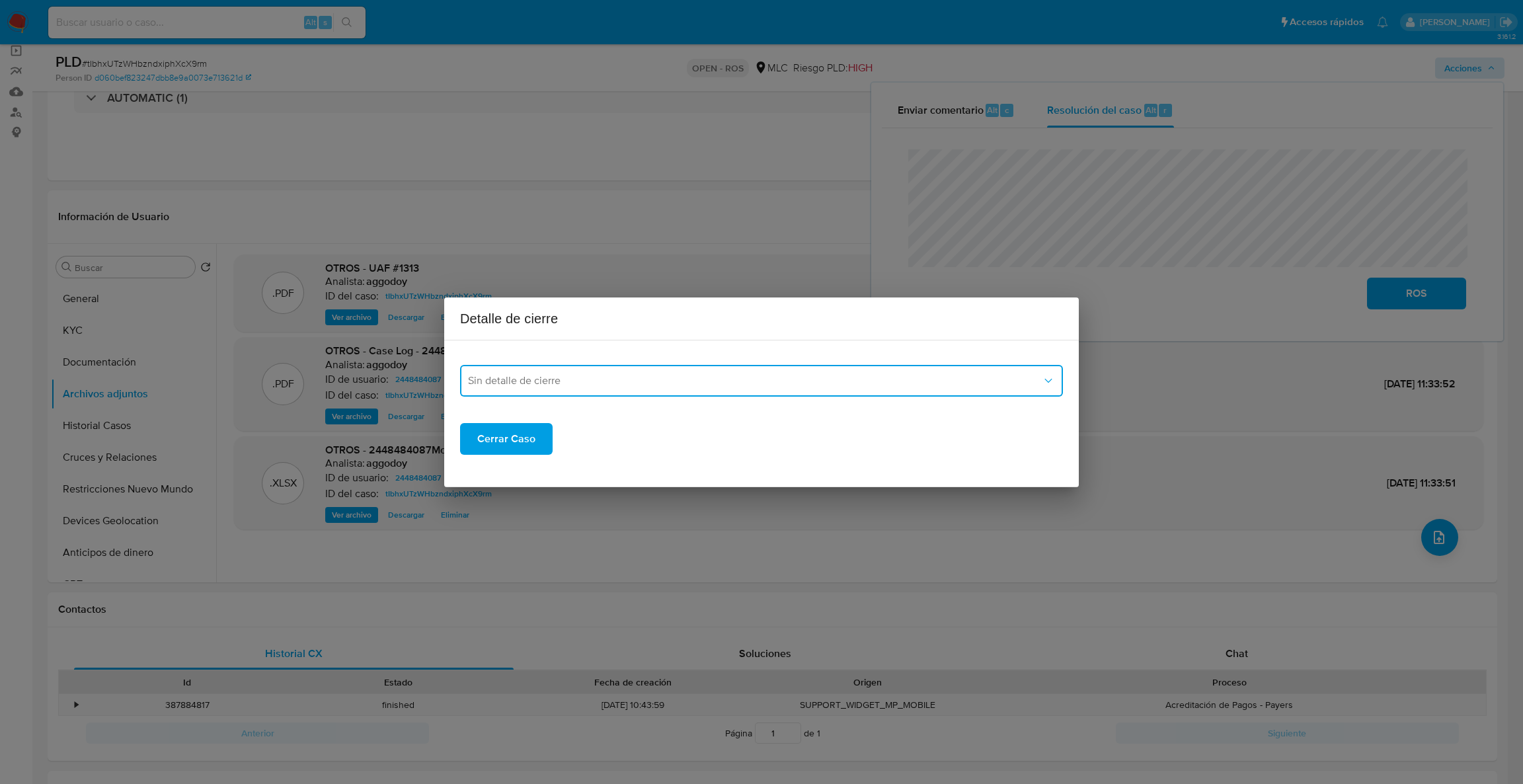
click at [852, 368] on button "Sin detalle de cierre" at bounding box center [762, 380] width 603 height 31
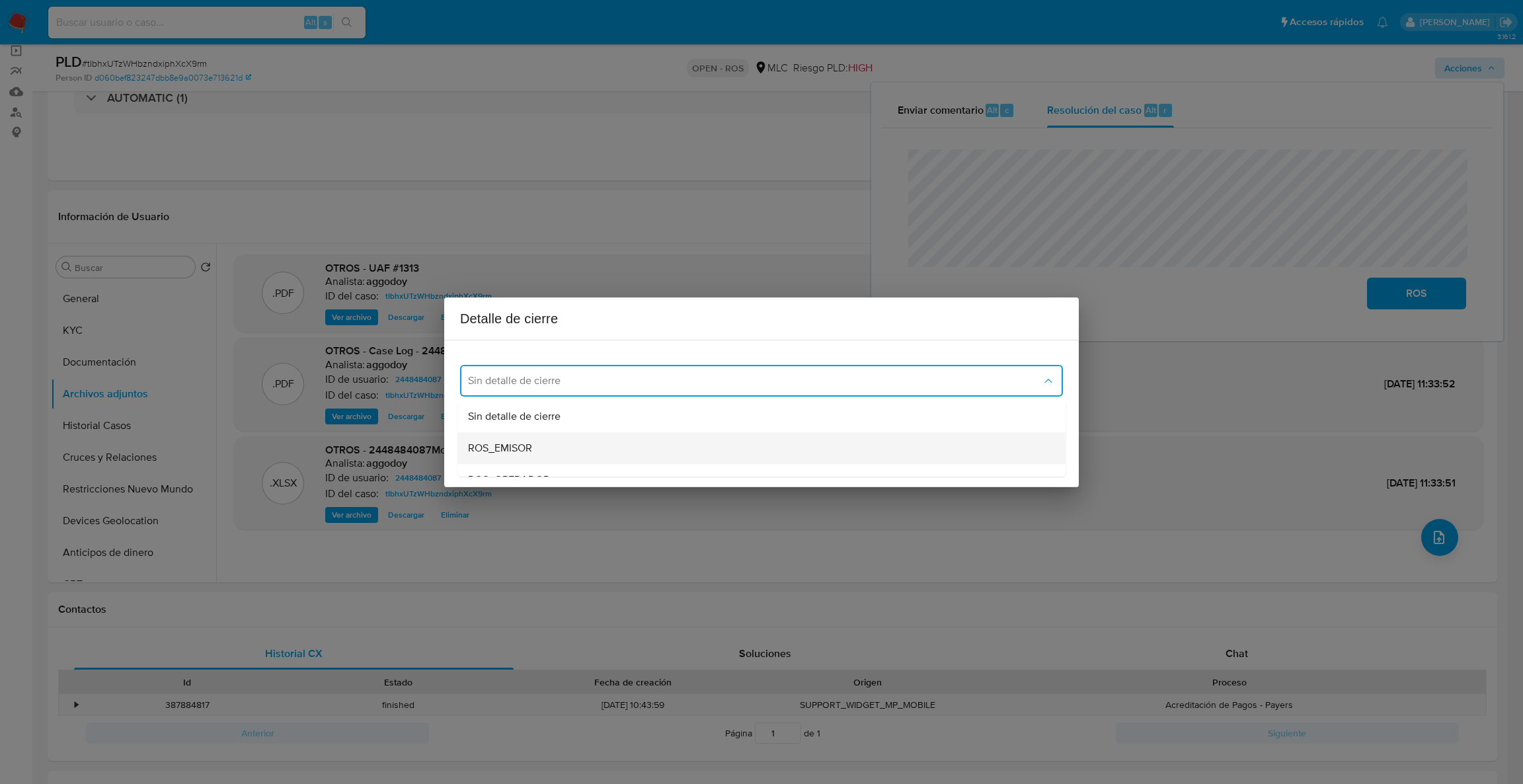
click at [540, 447] on div "ROS_EMISOR" at bounding box center [757, 448] width 579 height 31
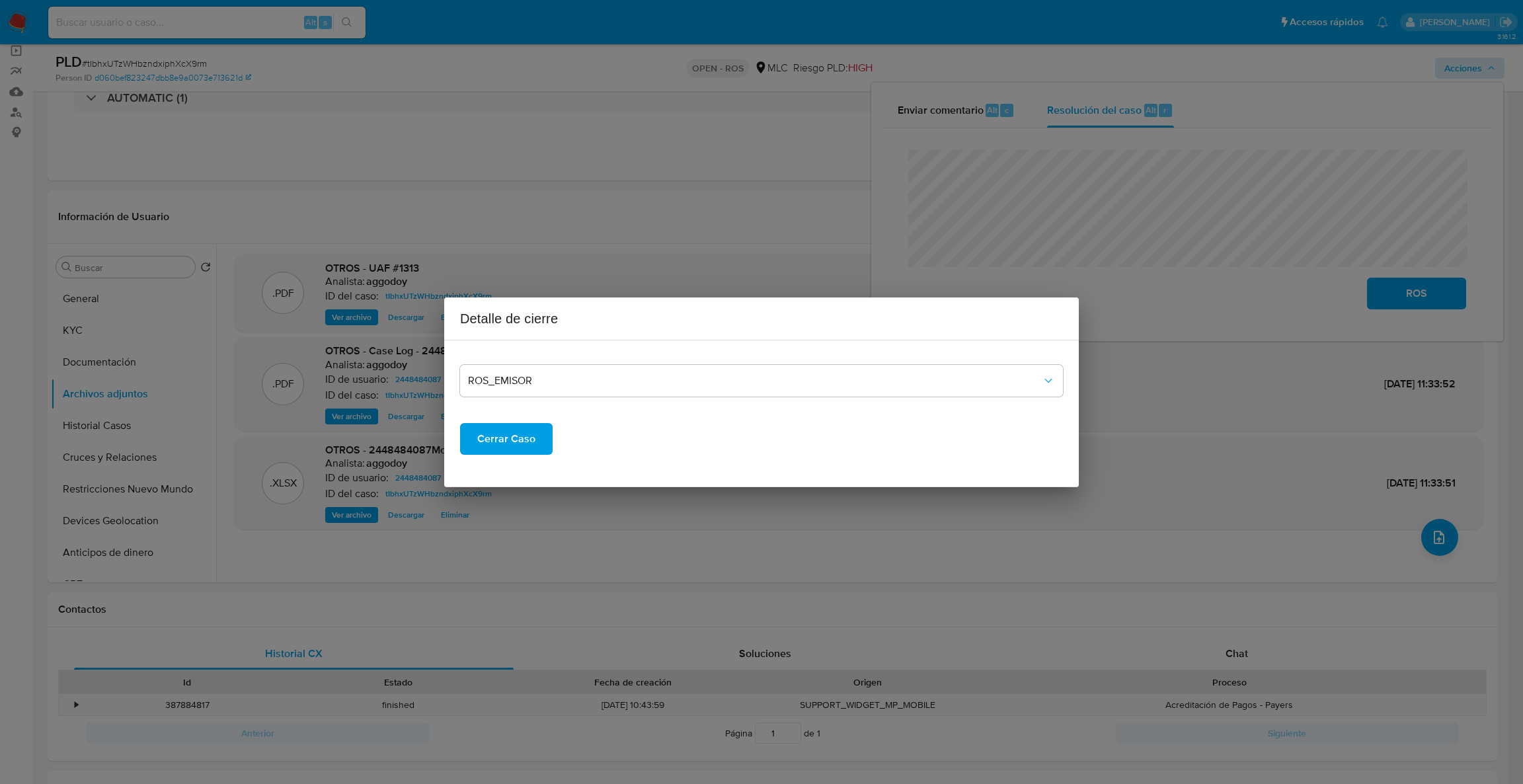
click at [515, 447] on span "Cerrar Caso" at bounding box center [506, 439] width 58 height 29
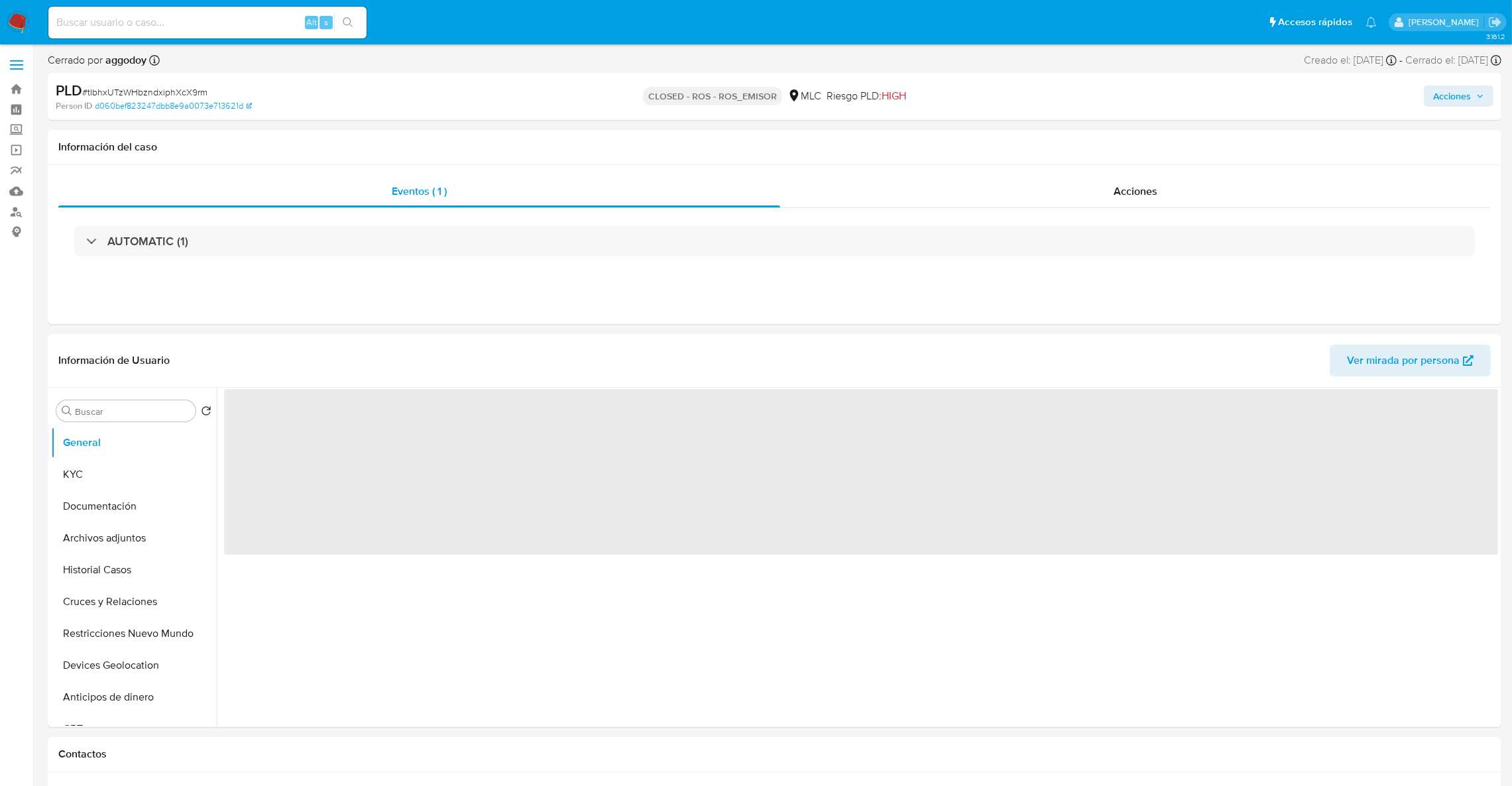
select select "10"
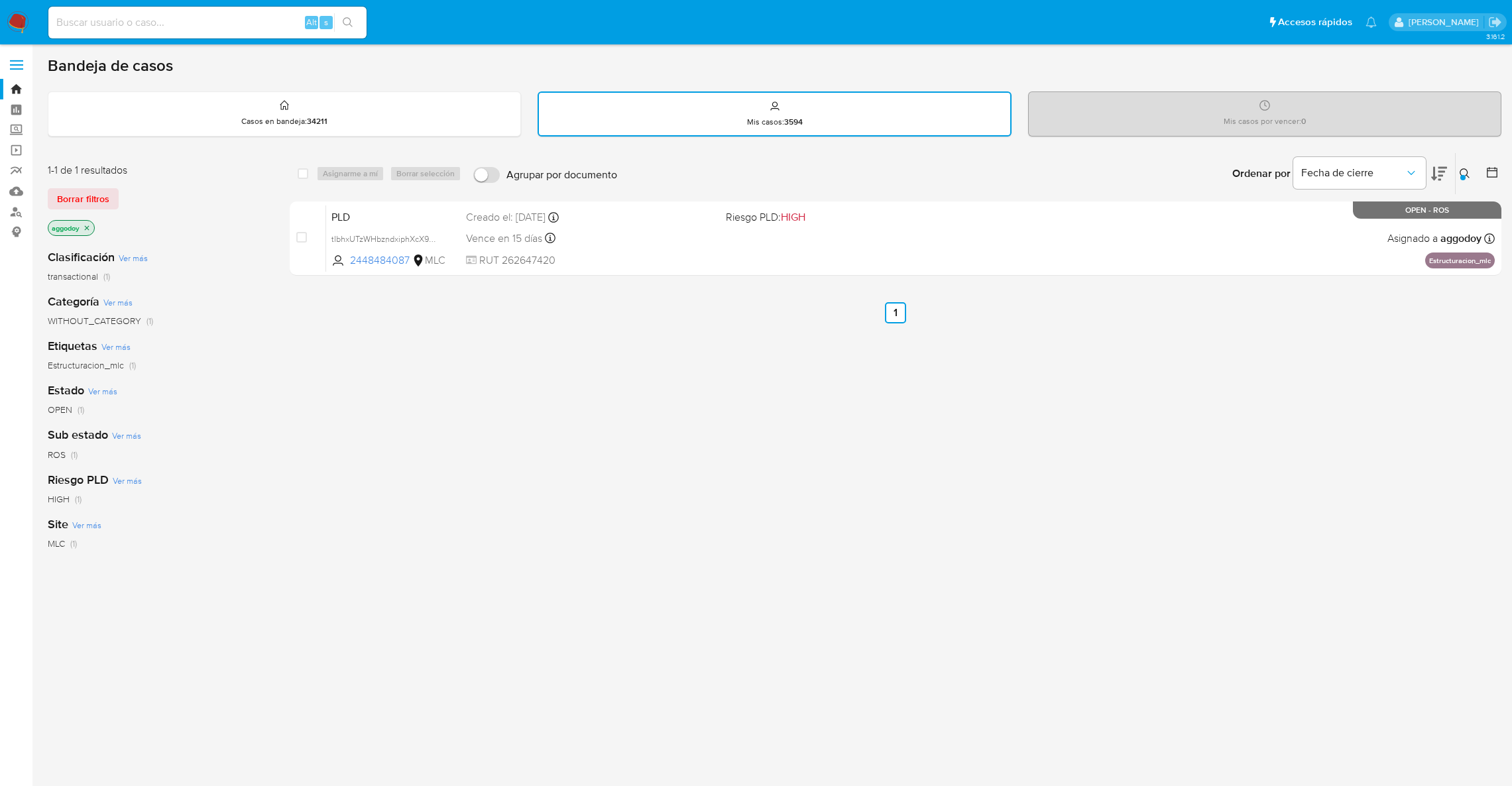
scroll to position [19, 0]
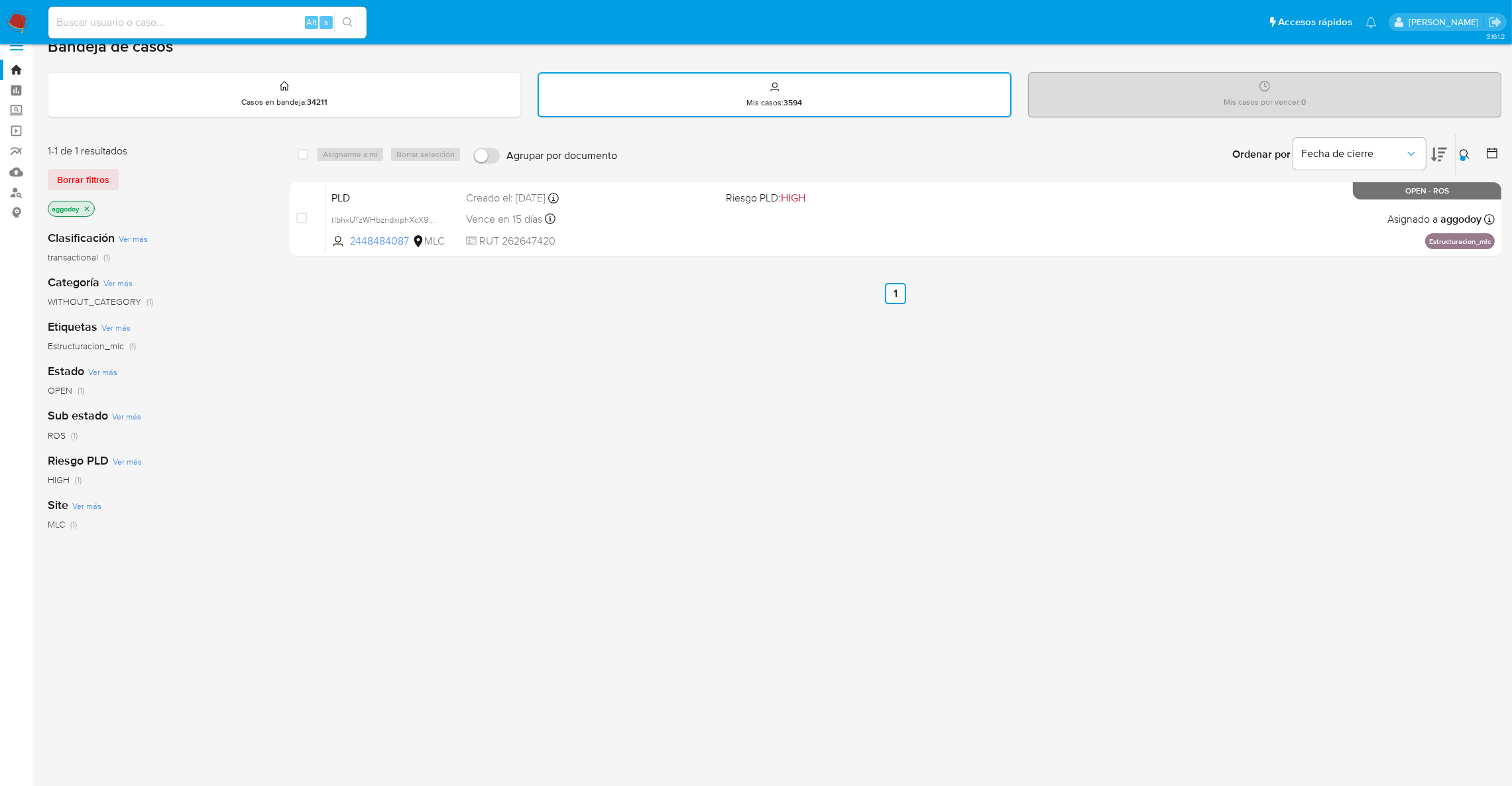
click at [1469, 155] on icon at bounding box center [1464, 154] width 10 height 10
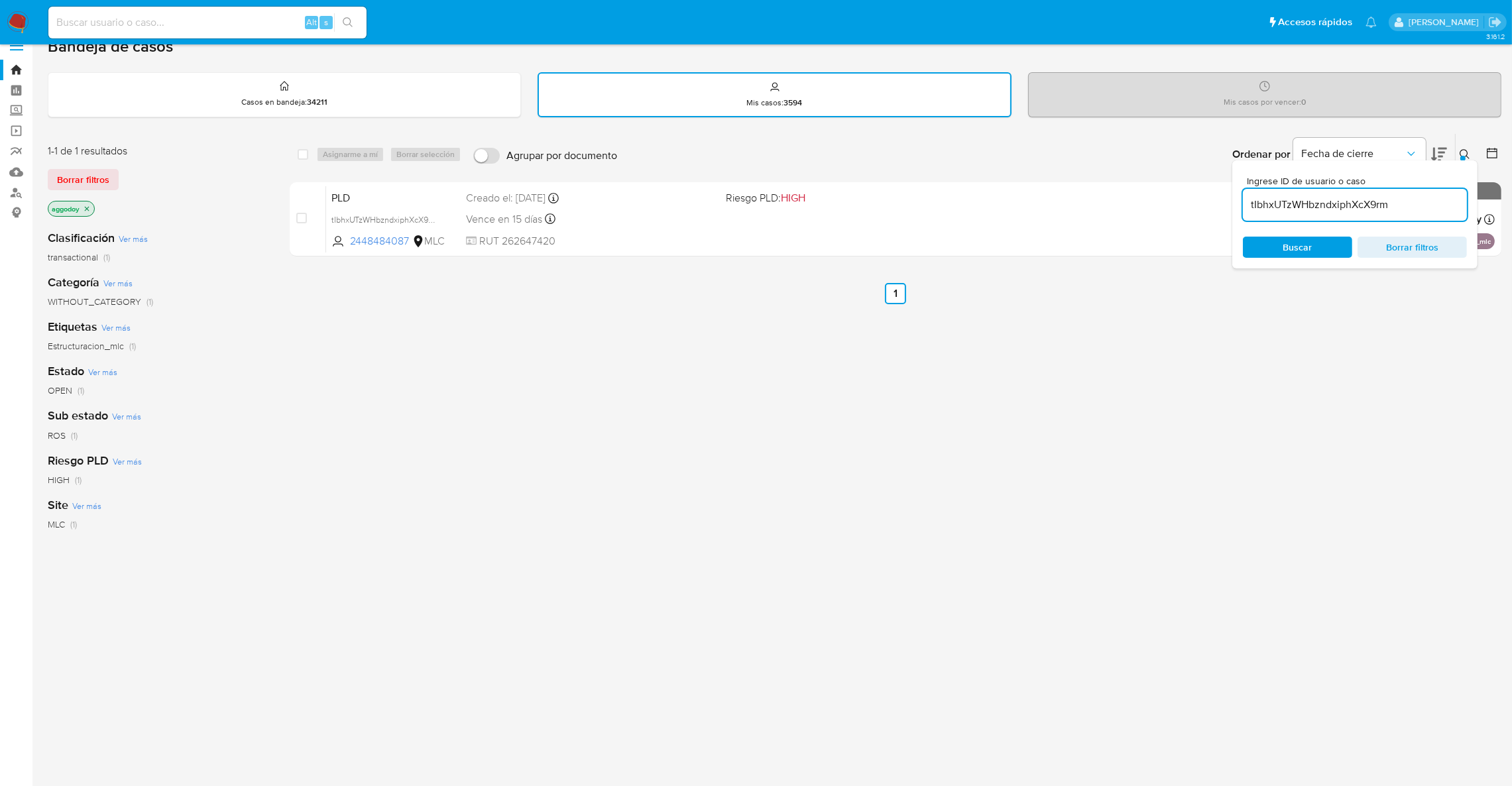
click at [1391, 196] on input "tIbhxUTzWHbzndxiphXcX9rm" at bounding box center [1355, 204] width 224 height 17
type input "9Y7a4spcWMQHHtWqBhHXWzhB"
click at [1466, 157] on icon at bounding box center [1464, 154] width 10 height 10
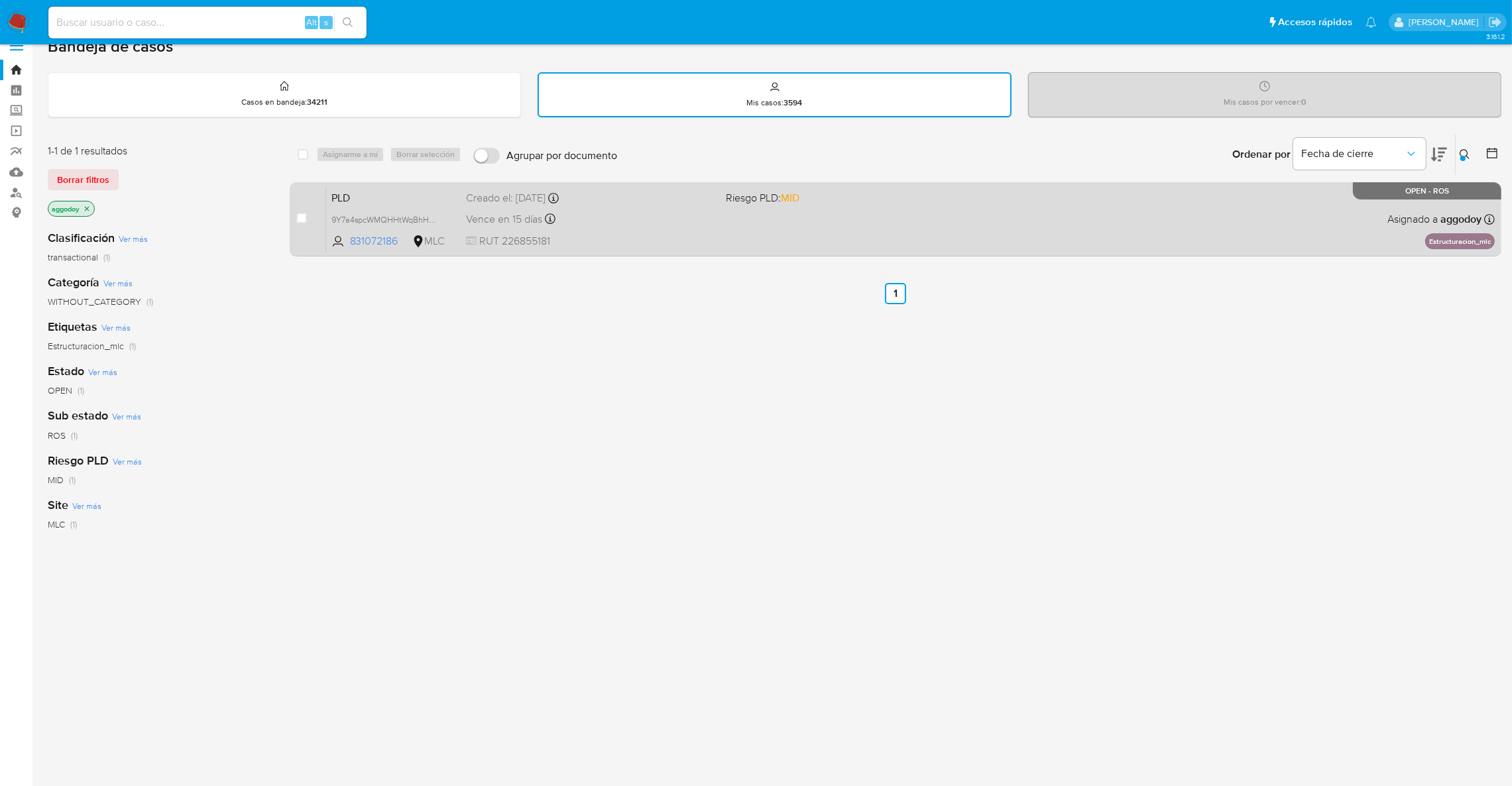
click at [868, 192] on span "Riesgo PLD: MID" at bounding box center [850, 196] width 249 height 17
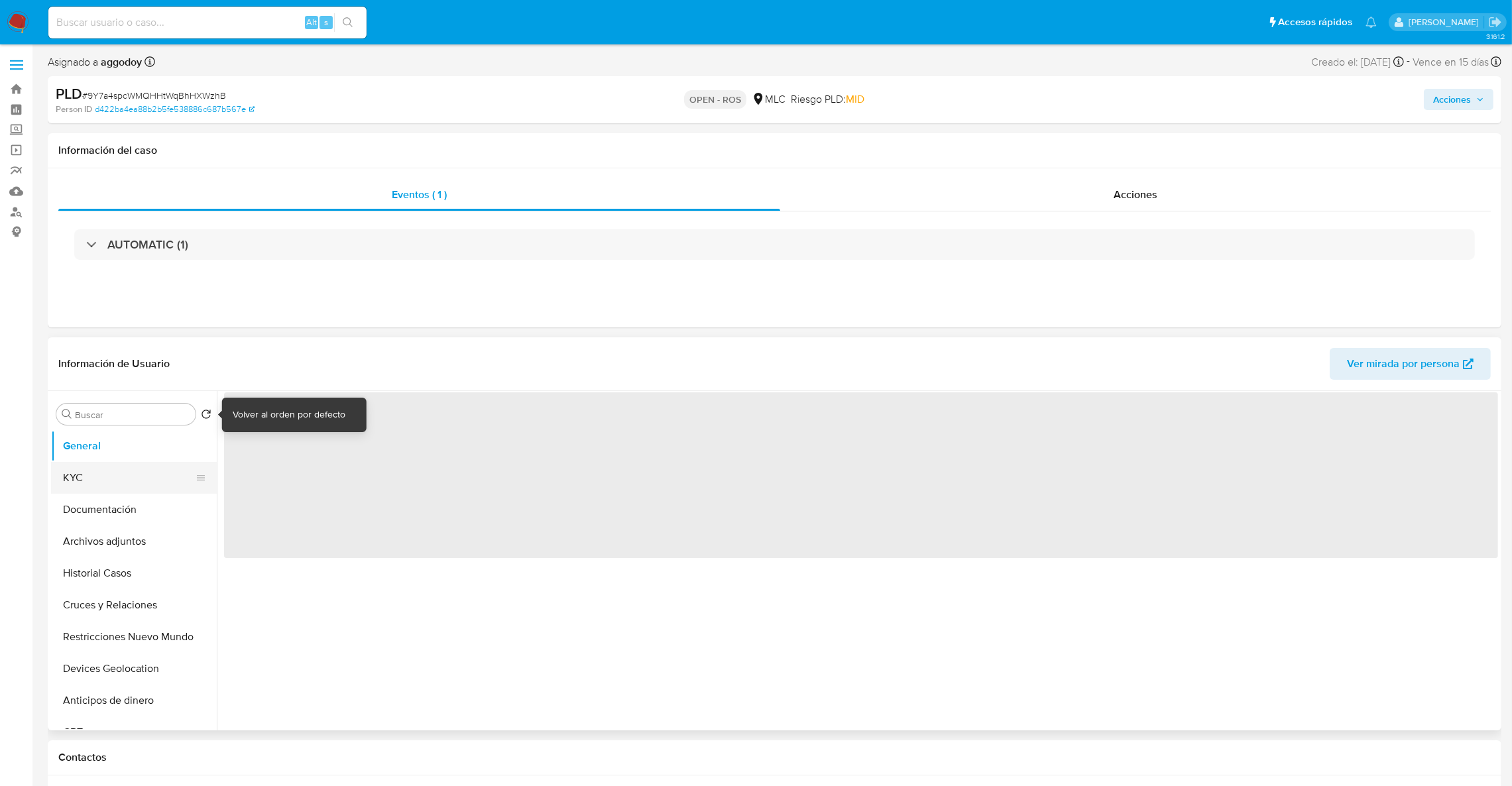
select select "10"
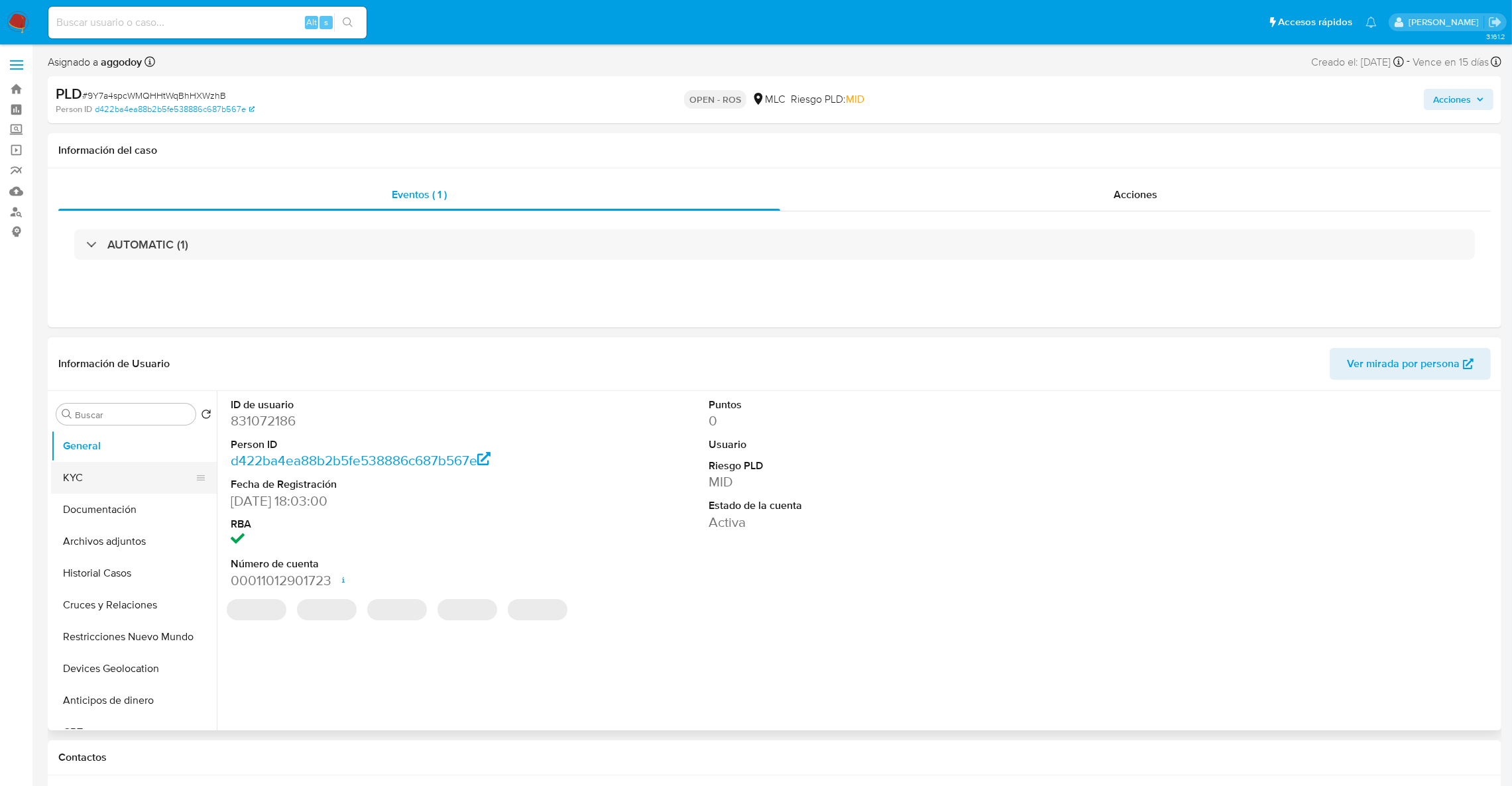
click at [141, 465] on button "KYC" at bounding box center [128, 477] width 155 height 31
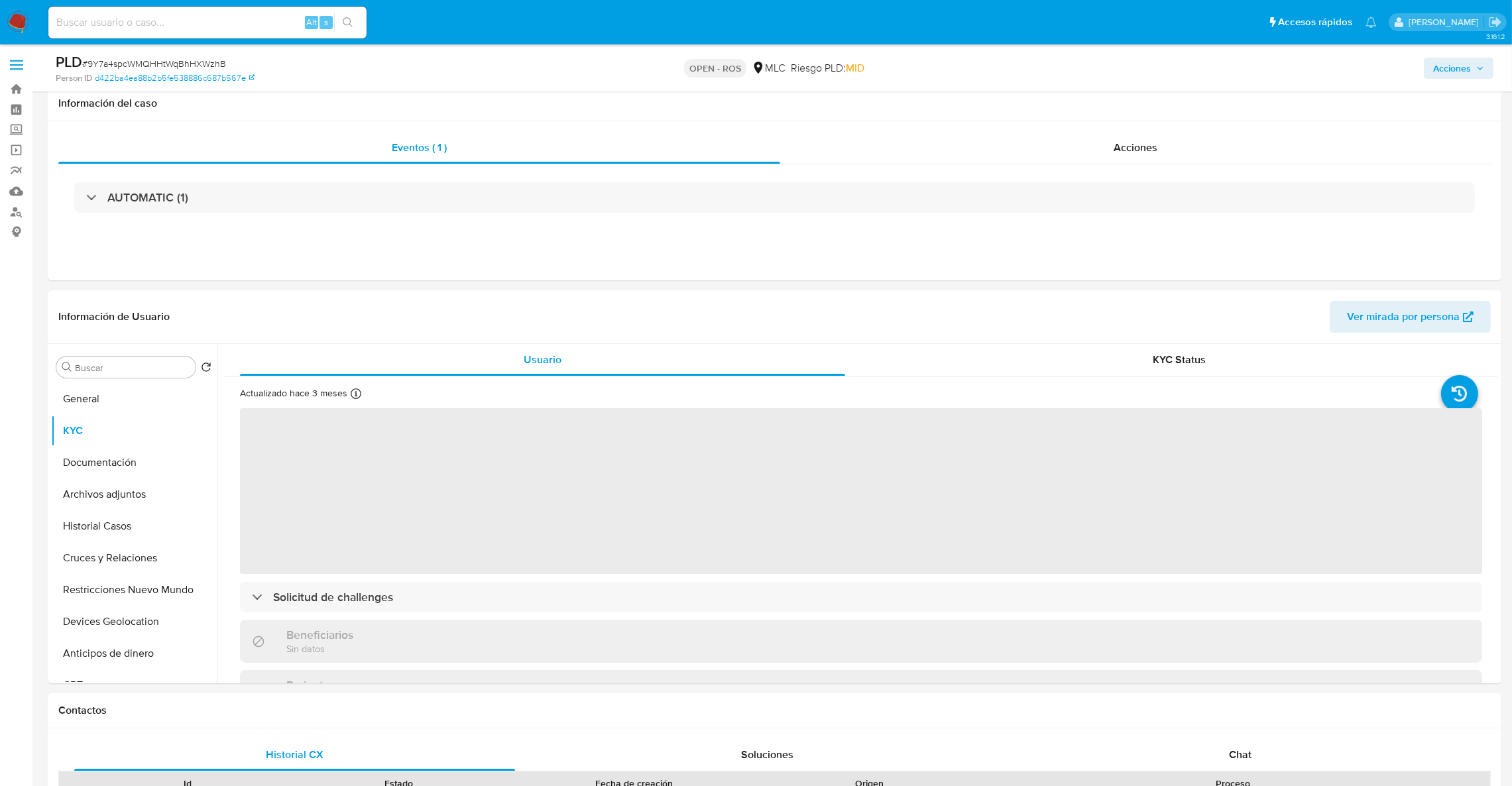
scroll to position [199, 0]
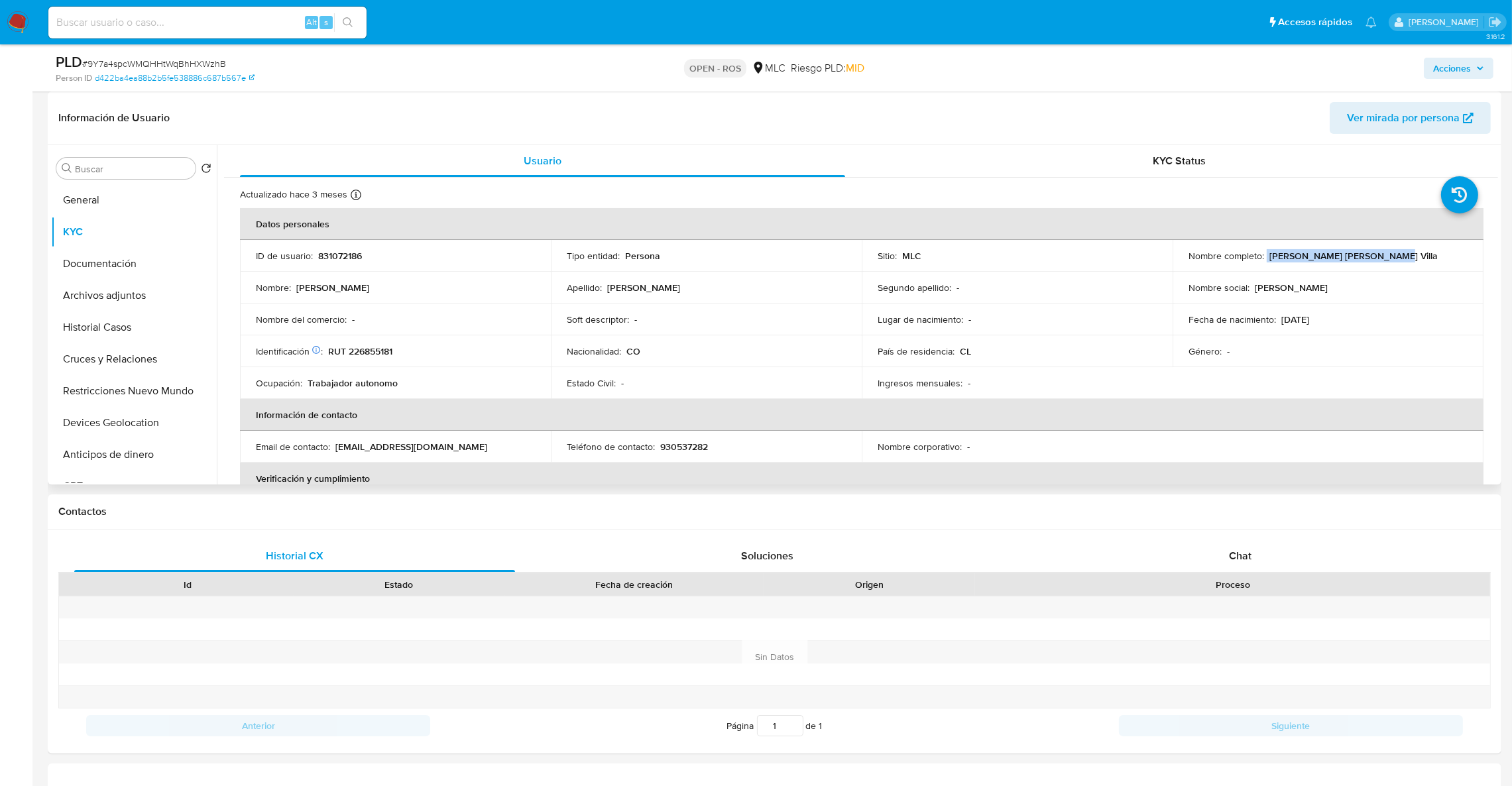
drag, startPoint x: 1264, startPoint y: 257, endPoint x: 1368, endPoint y: 259, distance: 104.0
click at [1369, 259] on div "Nombre completo : [PERSON_NAME] [PERSON_NAME] Villa" at bounding box center [1328, 256] width 279 height 12
copy div "[PERSON_NAME] [PERSON_NAME] Villa"
click at [363, 354] on p "RUT 226855181" at bounding box center [360, 351] width 65 height 12
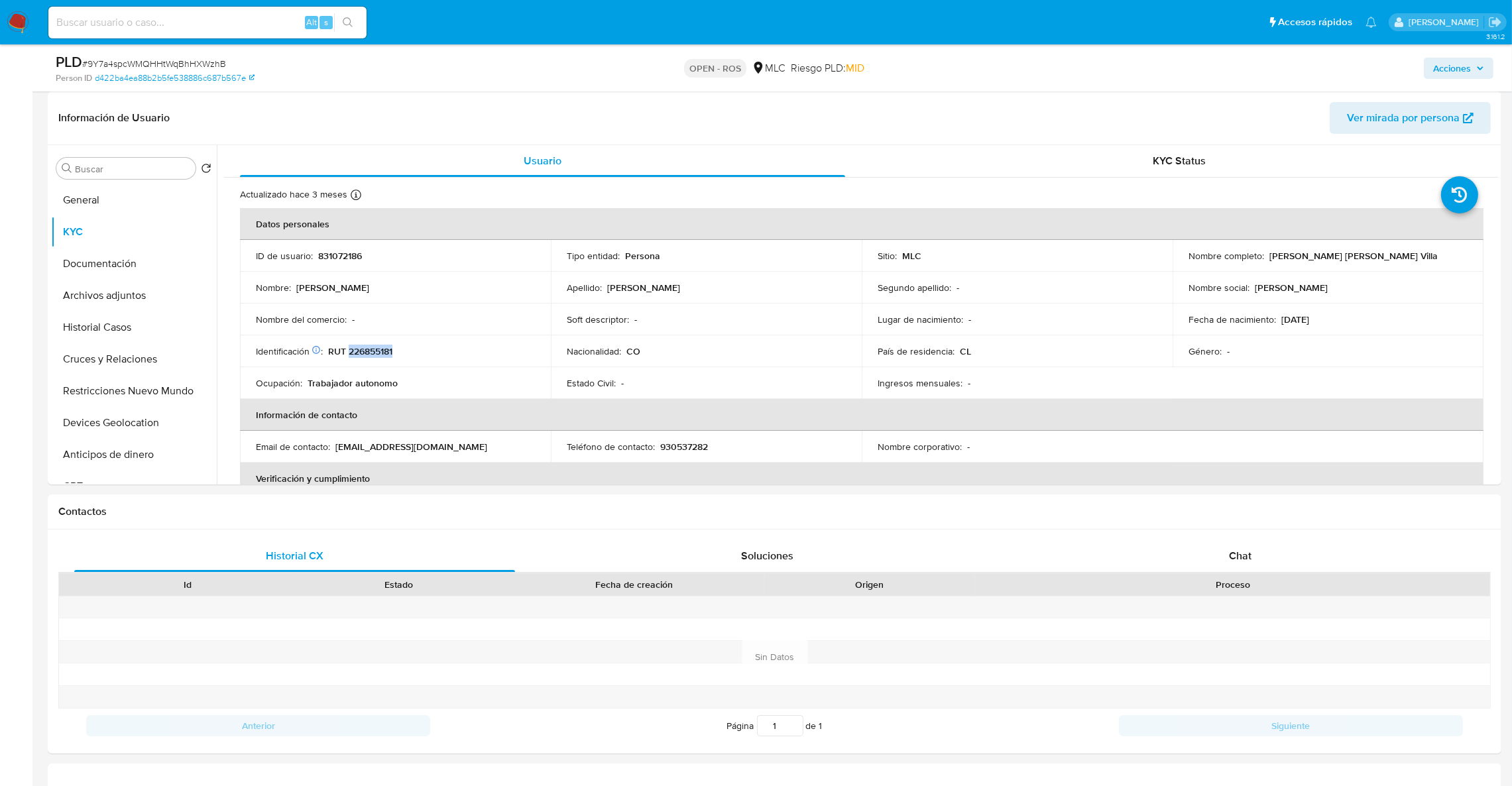
copy p "226855181"
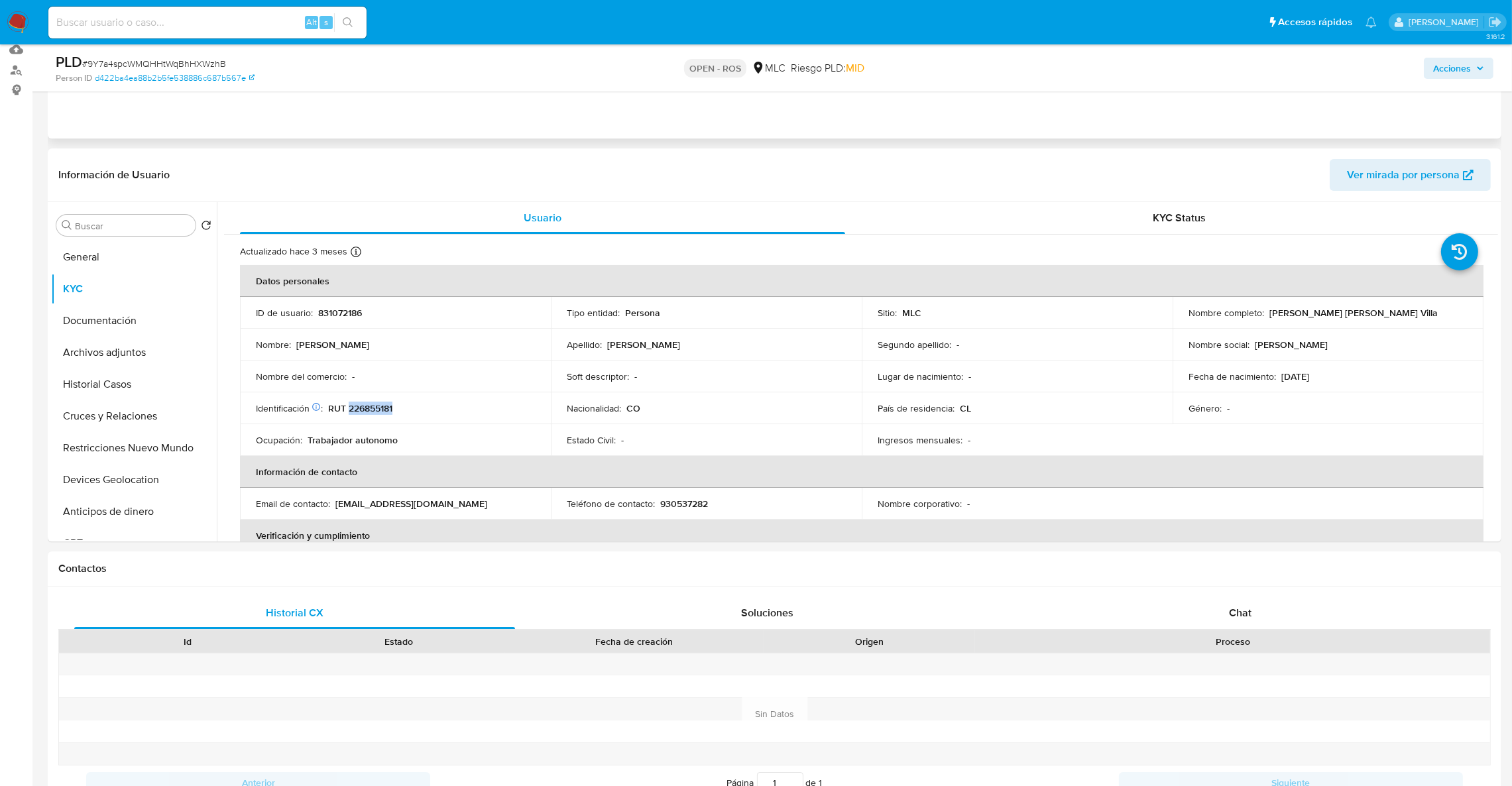
scroll to position [0, 0]
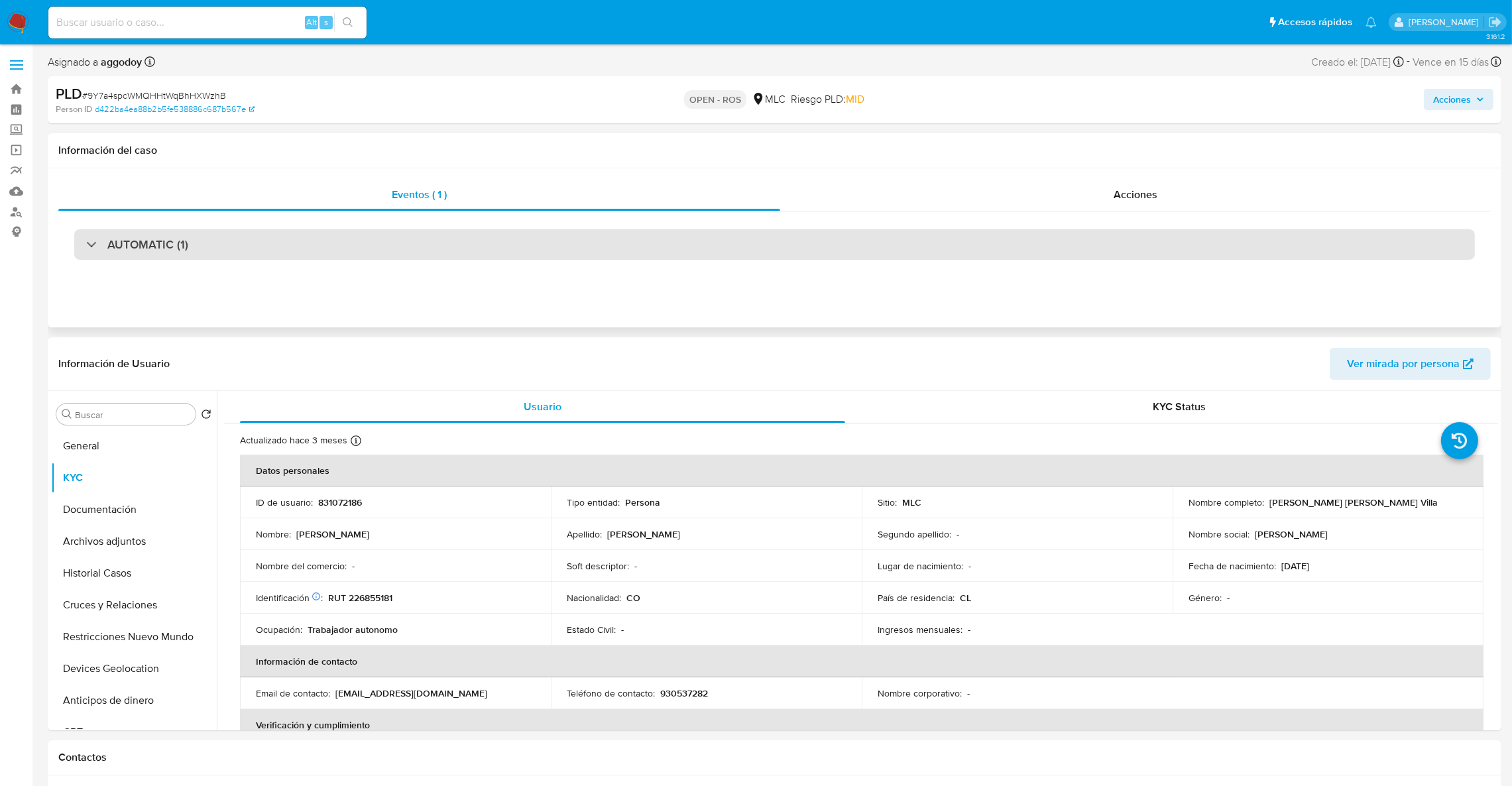
click at [506, 247] on div "AUTOMATIC (1)" at bounding box center [774, 244] width 1401 height 31
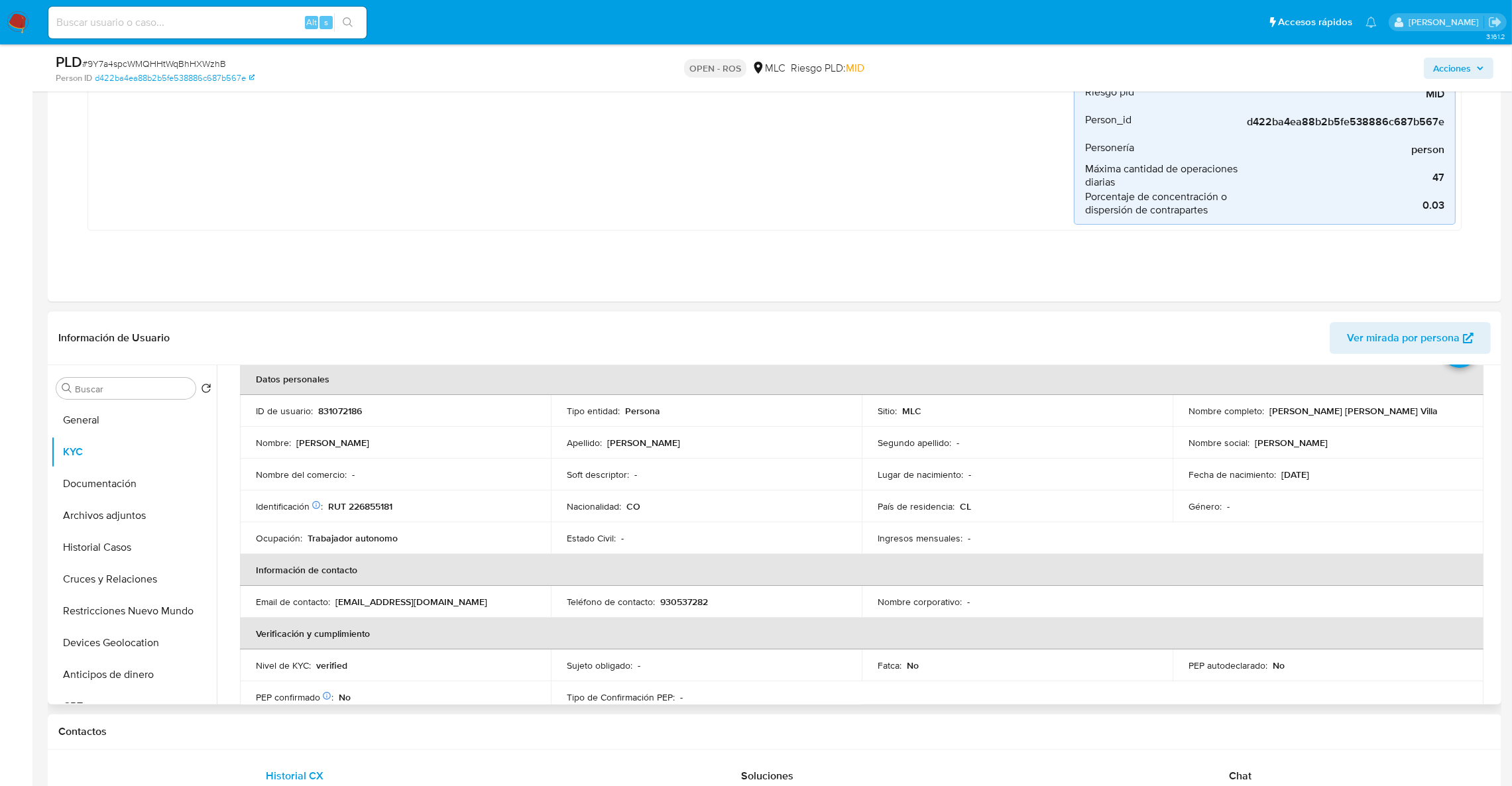
scroll to position [99, 0]
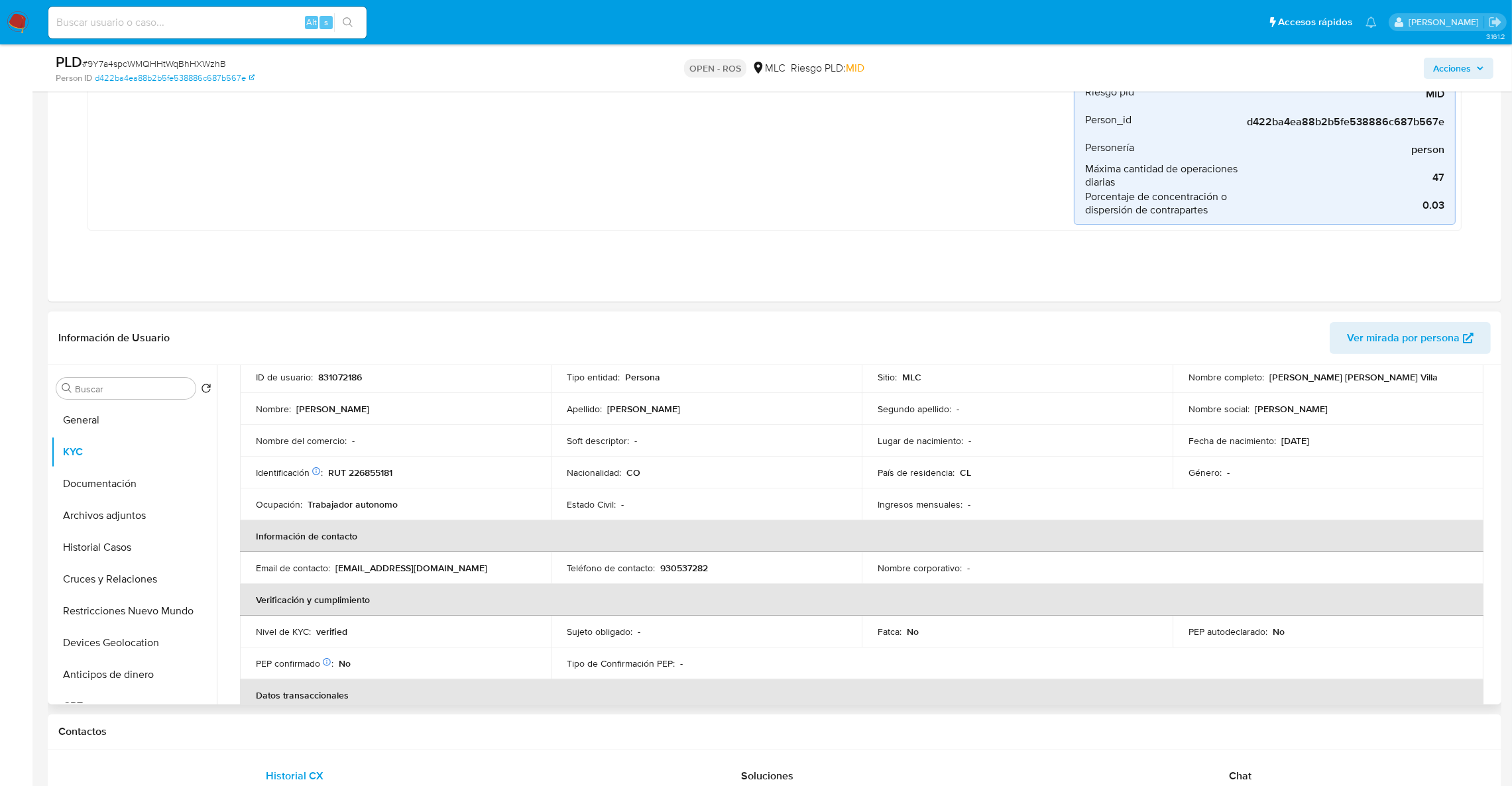
click at [369, 476] on p "RUT 226855181" at bounding box center [360, 472] width 65 height 12
copy p "226855181"
click at [351, 385] on td "ID de usuario : 831072186" at bounding box center [396, 376] width 311 height 31
click at [347, 380] on p "831072186" at bounding box center [340, 376] width 44 height 12
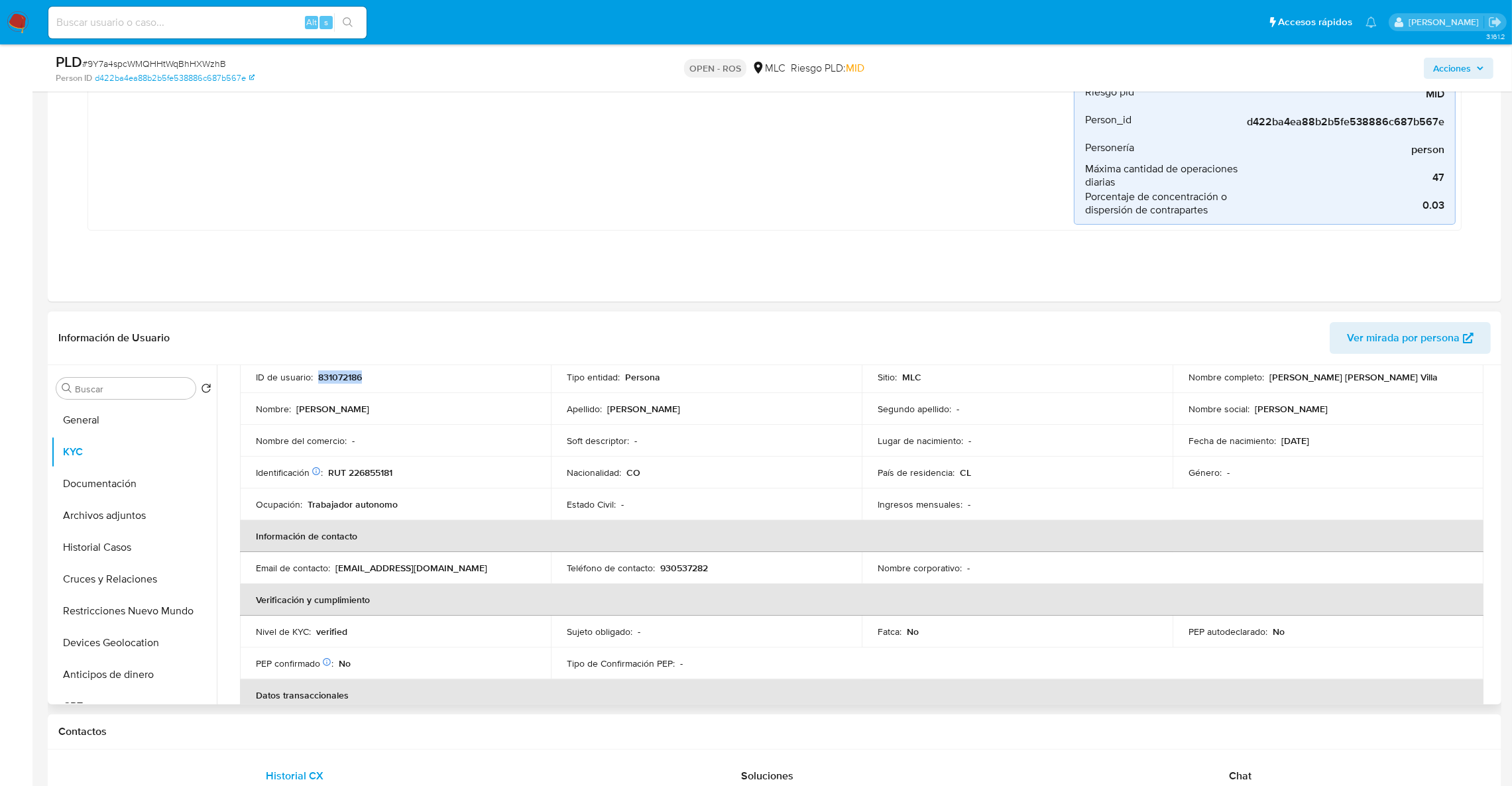
click at [347, 380] on p "831072186" at bounding box center [340, 376] width 44 height 12
copy p "831072186"
click at [341, 374] on p "831072186" at bounding box center [340, 376] width 44 height 12
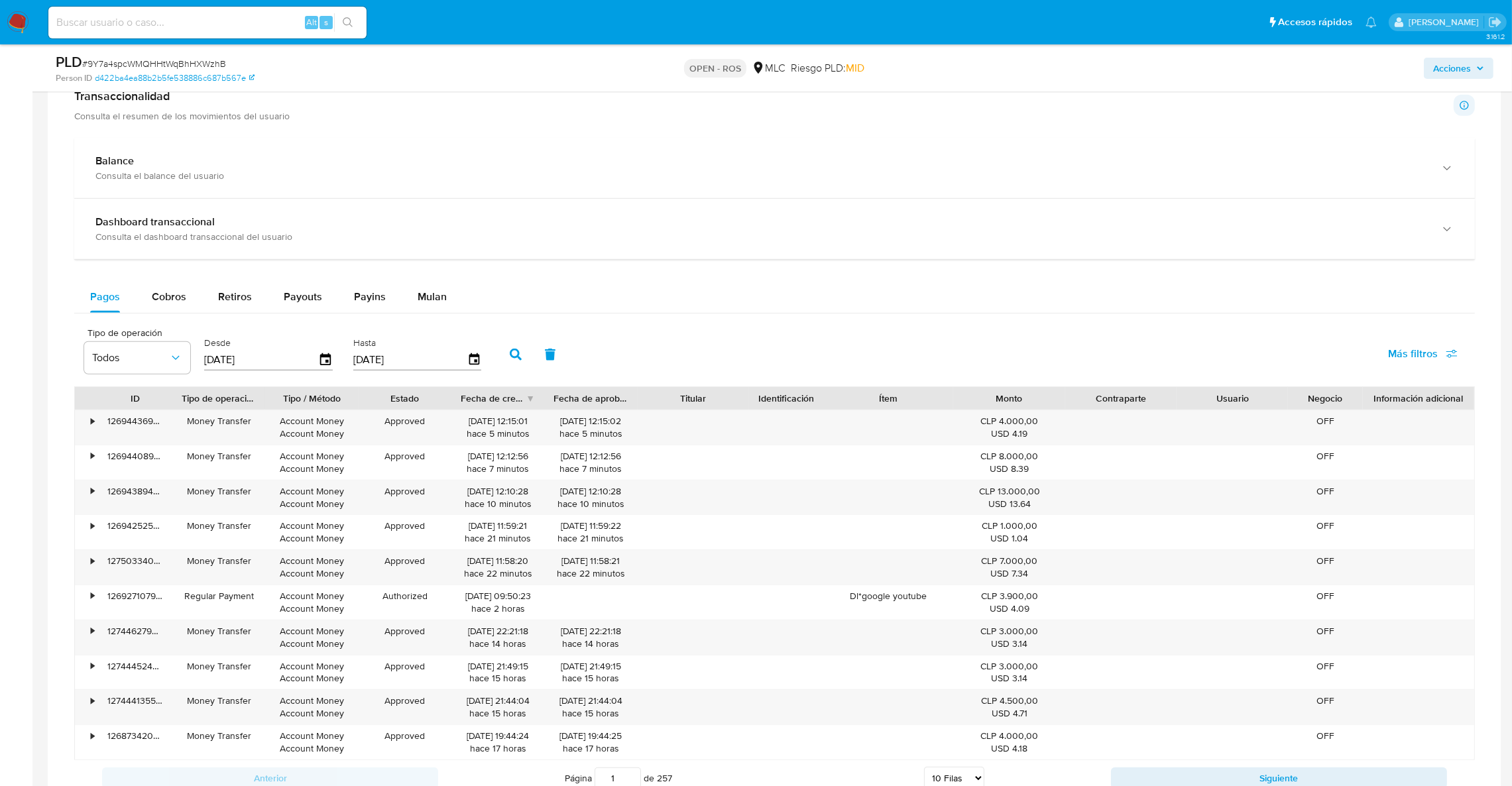
scroll to position [1192, 0]
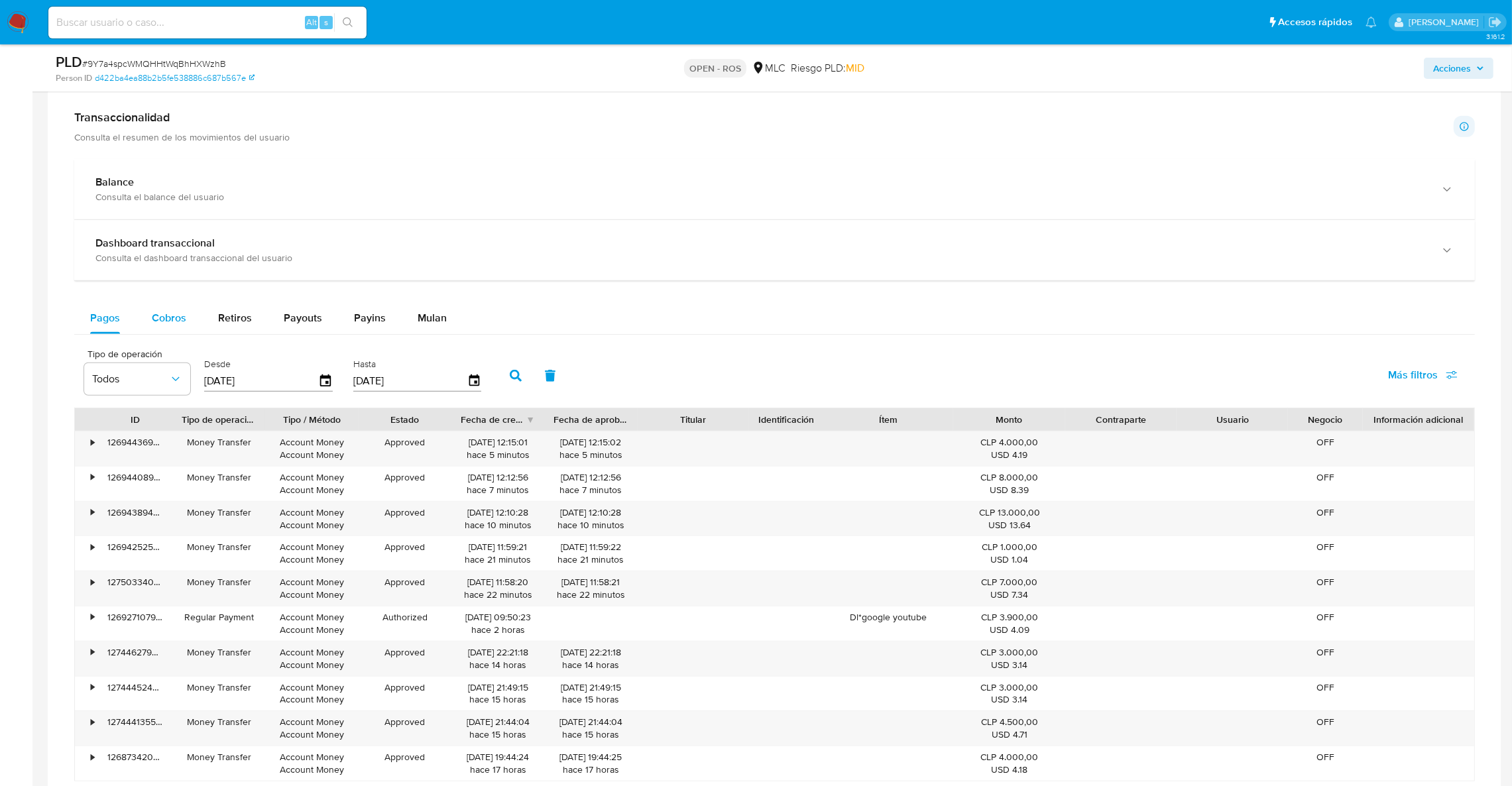
click at [190, 313] on button "Cobros" at bounding box center [169, 318] width 66 height 31
select select "10"
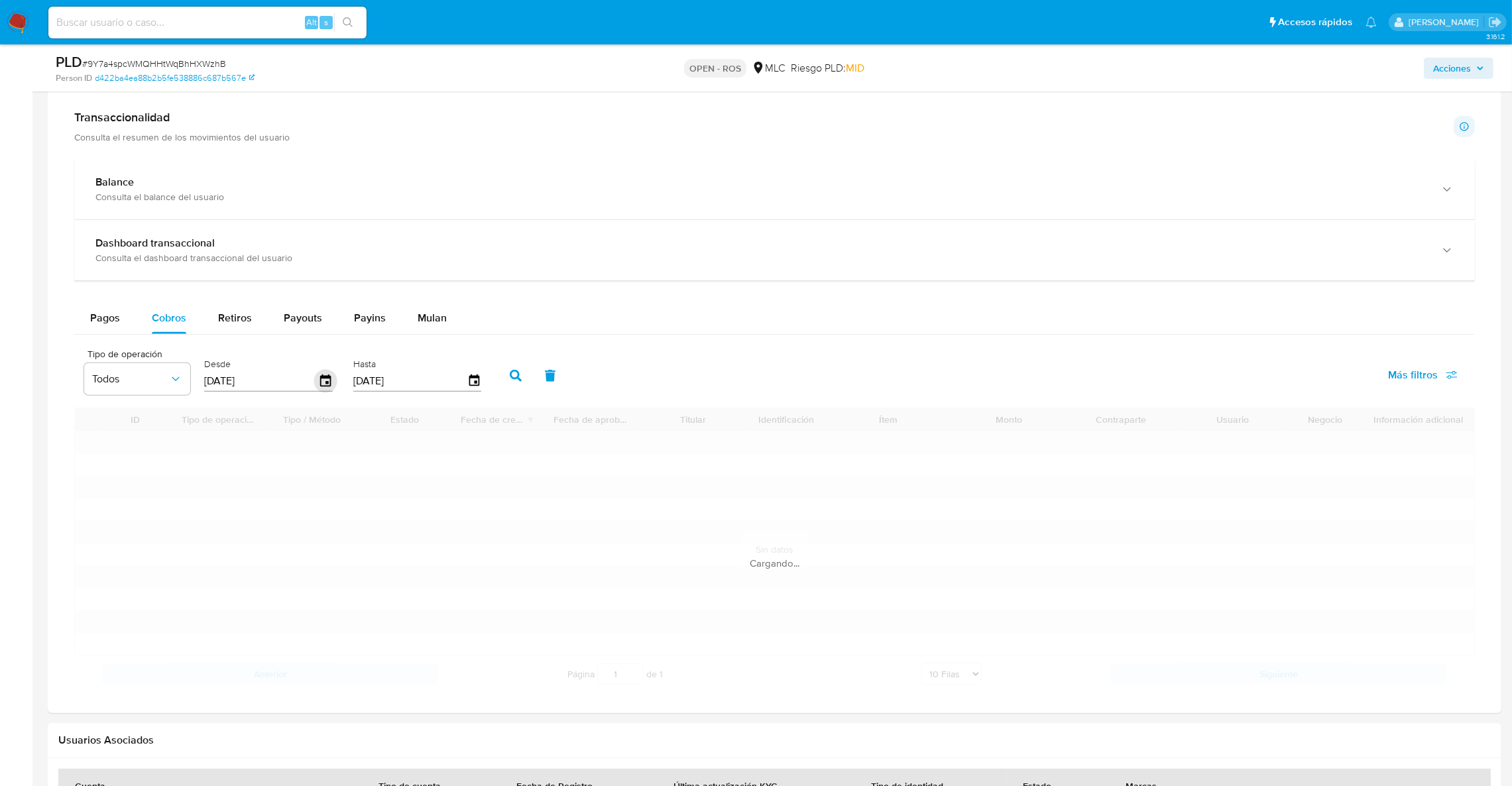
click at [321, 389] on icon "button" at bounding box center [326, 381] width 23 height 23
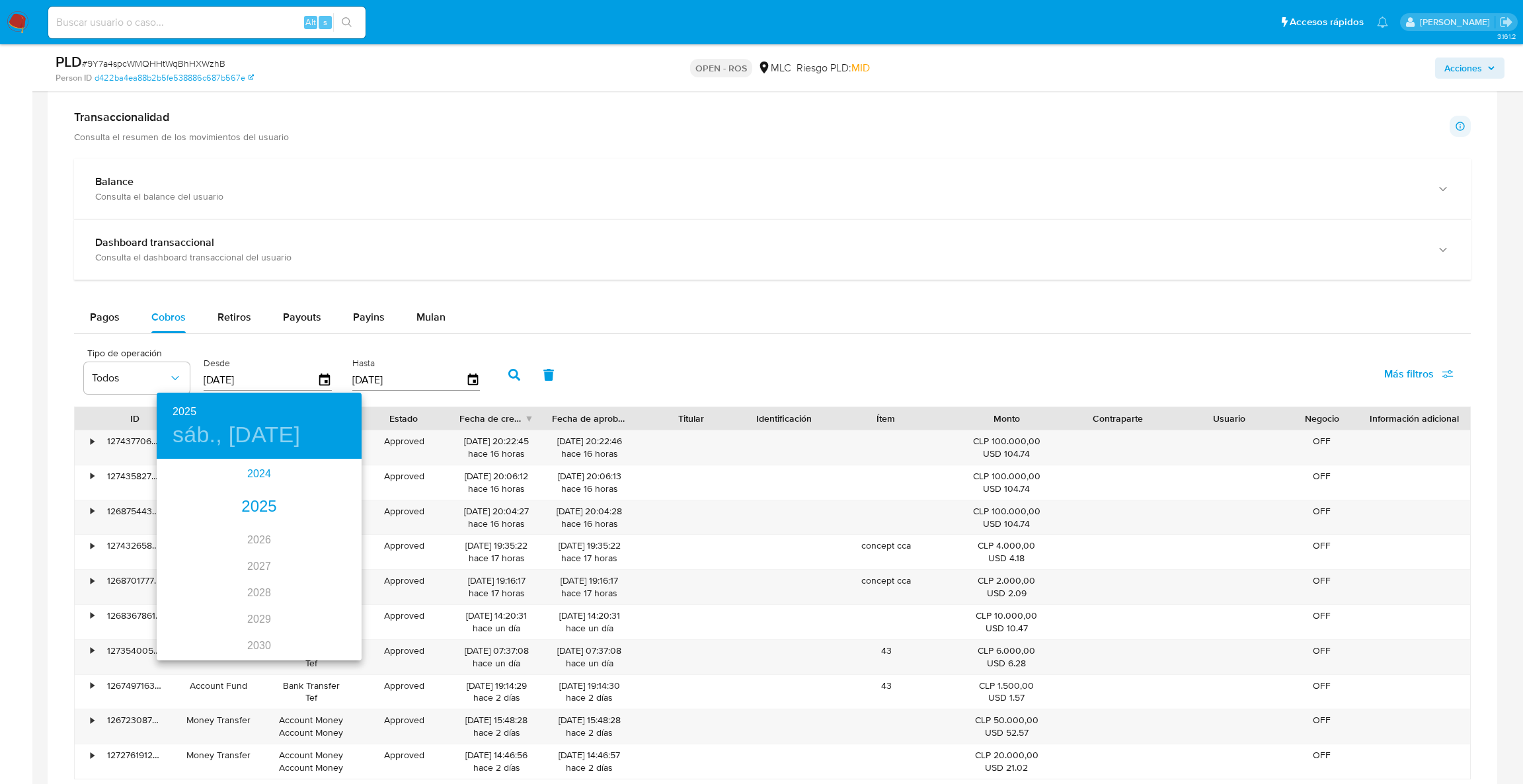
click at [247, 481] on div "2024" at bounding box center [259, 474] width 205 height 27
click at [322, 583] on div "sep." at bounding box center [327, 580] width 68 height 50
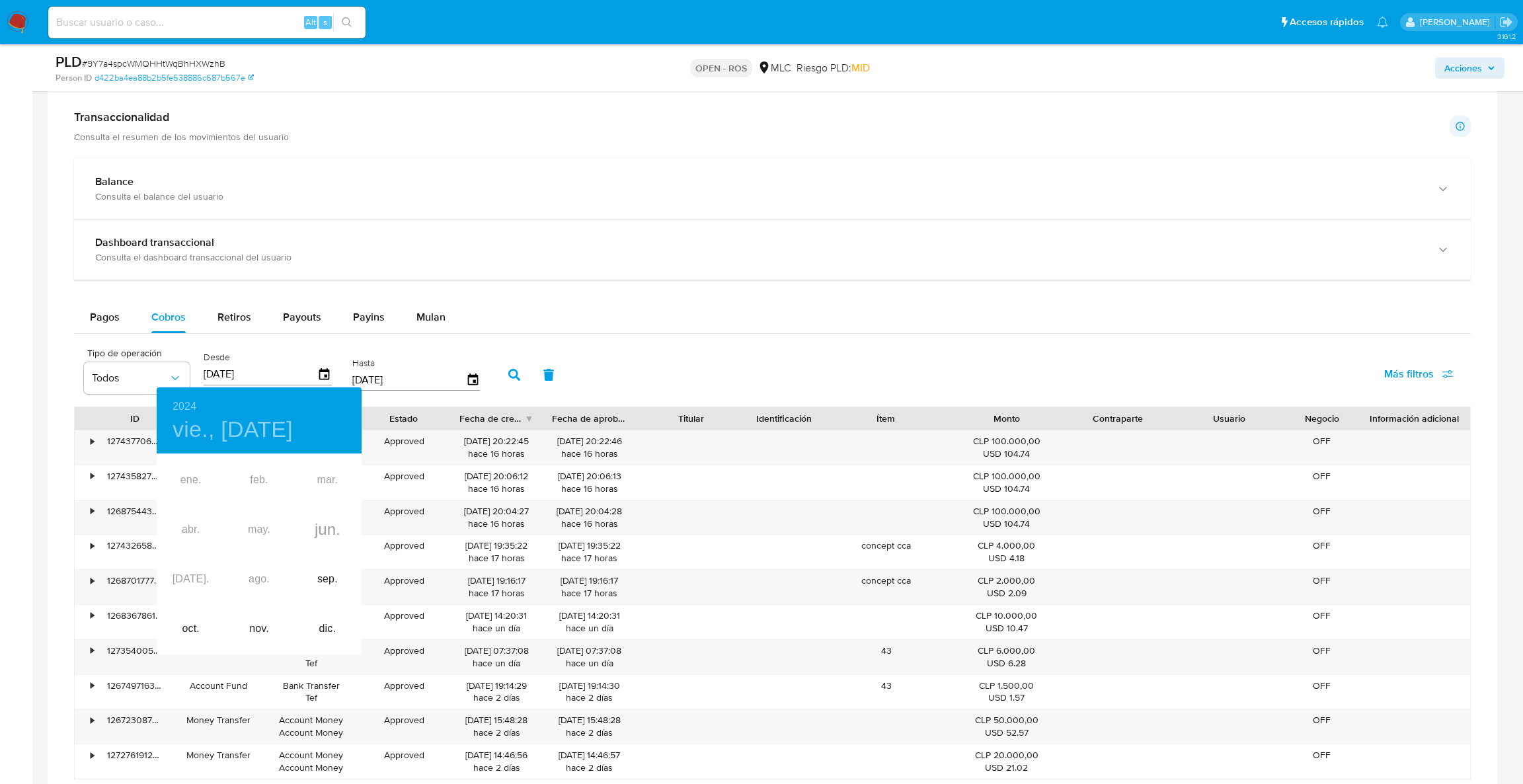
type input "[DATE]"
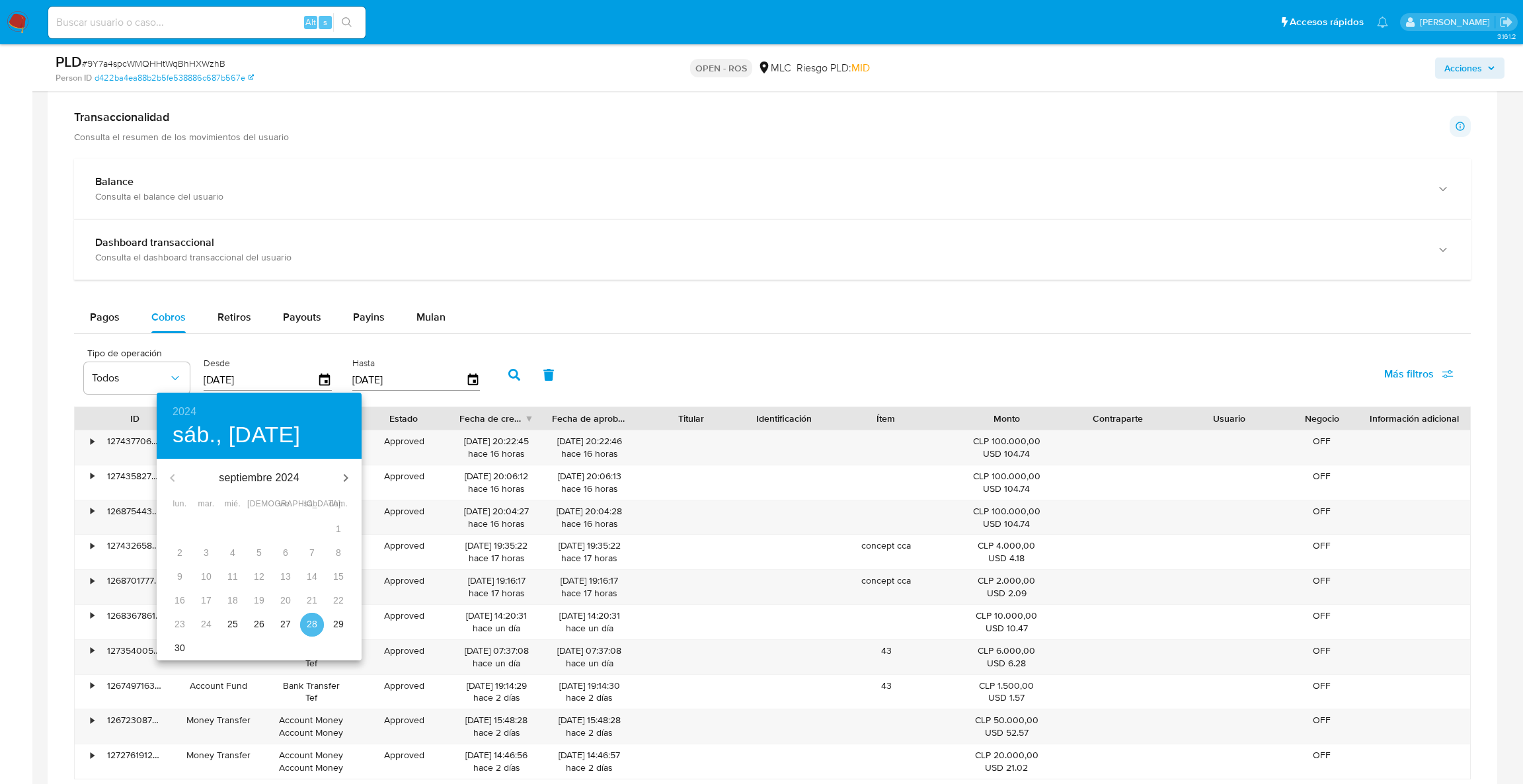
click at [319, 616] on button "28" at bounding box center [312, 625] width 24 height 24
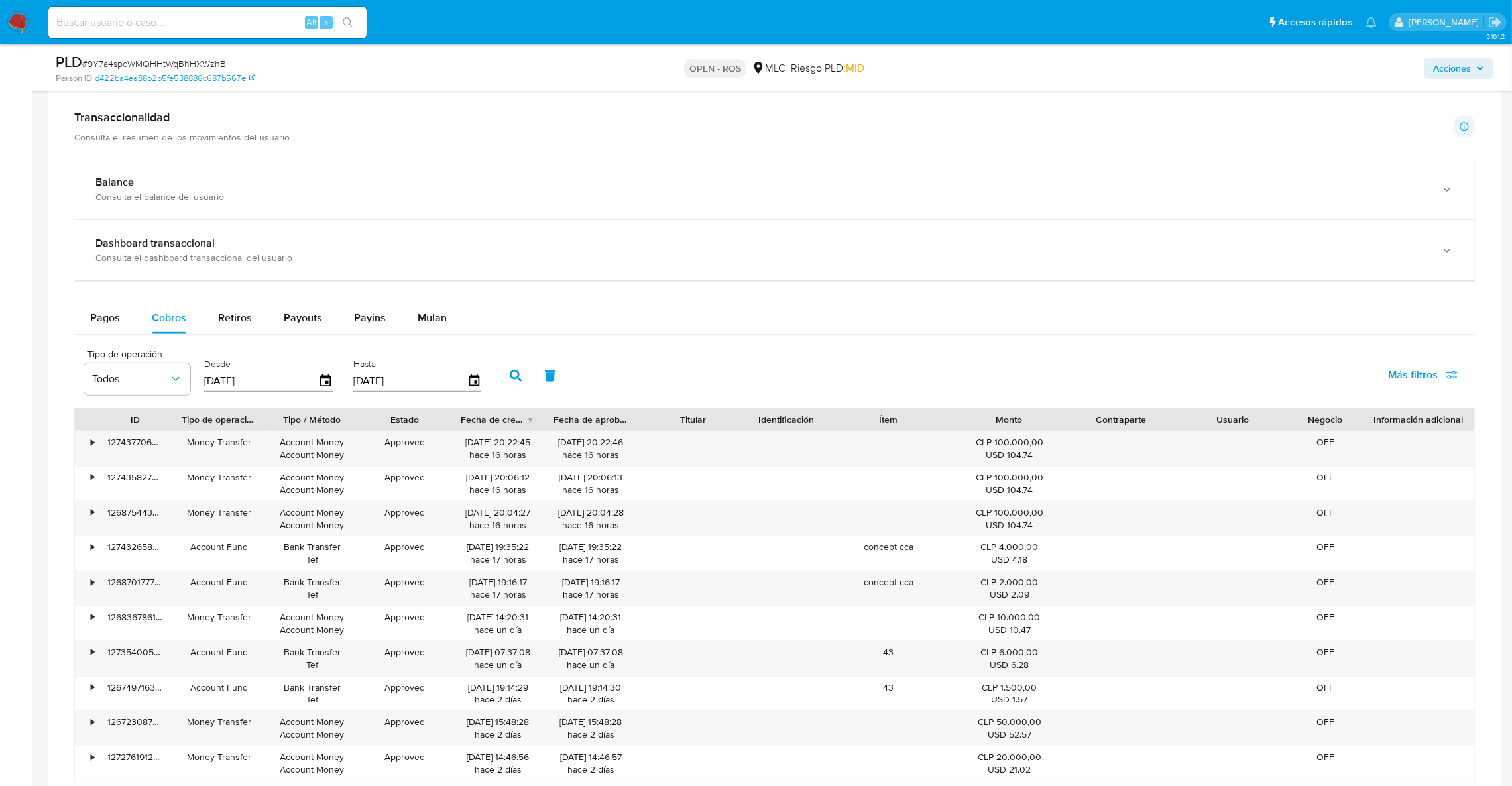
click at [515, 373] on icon "button" at bounding box center [515, 376] width 12 height 12
click at [526, 424] on div "Fecha de creación" at bounding box center [498, 419] width 93 height 23
drag, startPoint x: 508, startPoint y: 444, endPoint x: 460, endPoint y: 441, distance: 48.1
click at [460, 441] on div "[DATE] 11:52:56 hace un año" at bounding box center [498, 448] width 93 height 35
click at [516, 422] on div "Fecha de creación" at bounding box center [493, 419] width 65 height 13
